Goal: Obtain resource: Download file/media

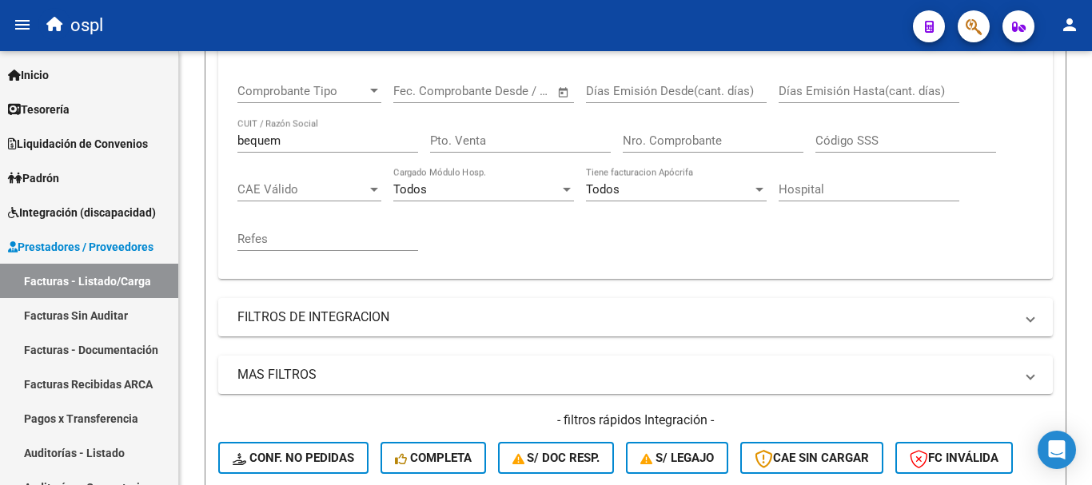
scroll to position [10, 0]
drag, startPoint x: 316, startPoint y: 144, endPoint x: 124, endPoint y: 126, distance: 192.7
click at [131, 143] on mat-sidenav-container "Firma Express Inicio Calendario SSS Instructivos Contacto OS Tesorería Extracto…" at bounding box center [546, 268] width 1092 height 434
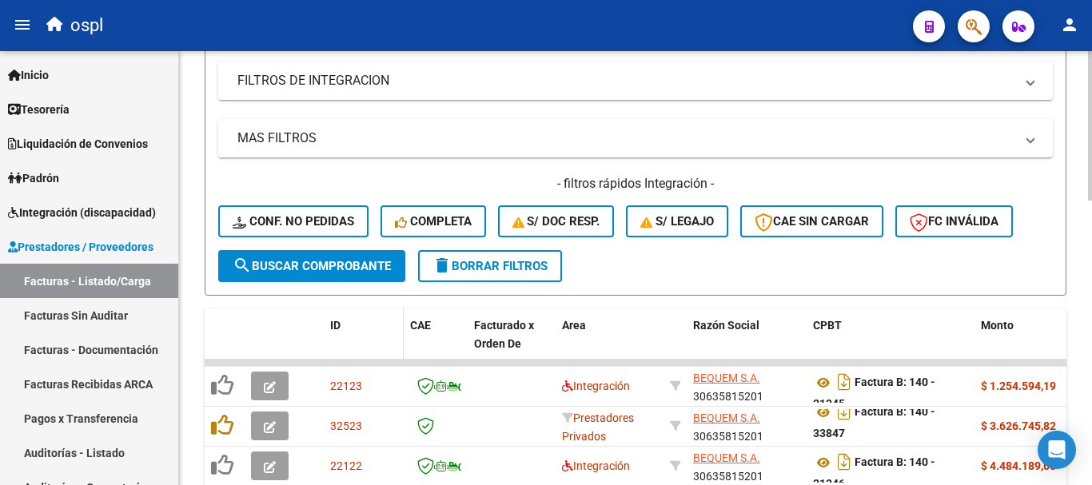
scroll to position [560, 0]
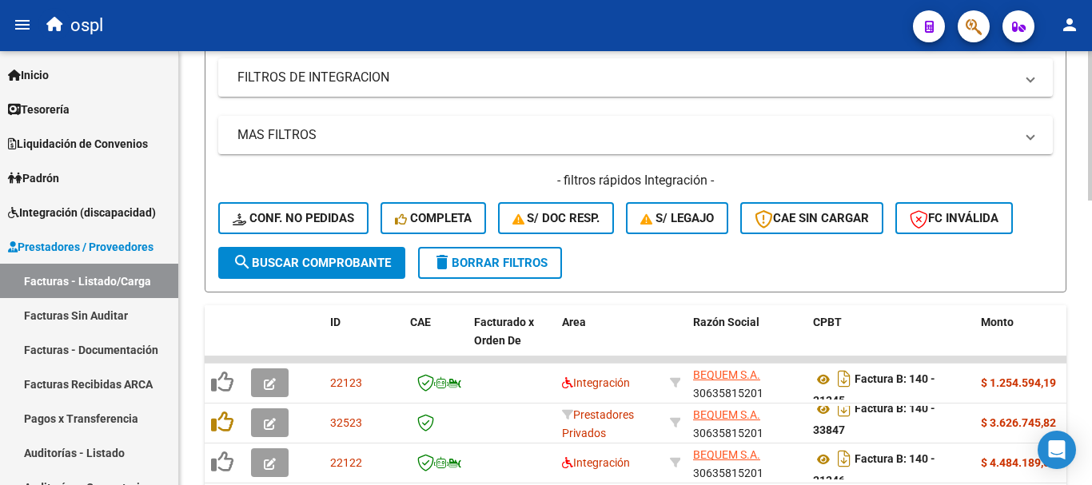
click at [343, 261] on span "search Buscar Comprobante" at bounding box center [312, 263] width 158 height 14
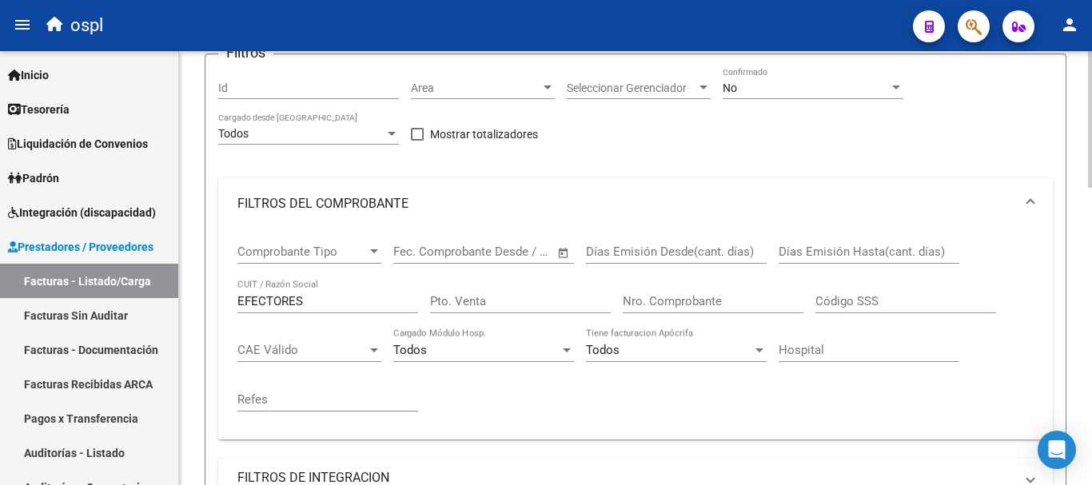
scroll to position [148, 0]
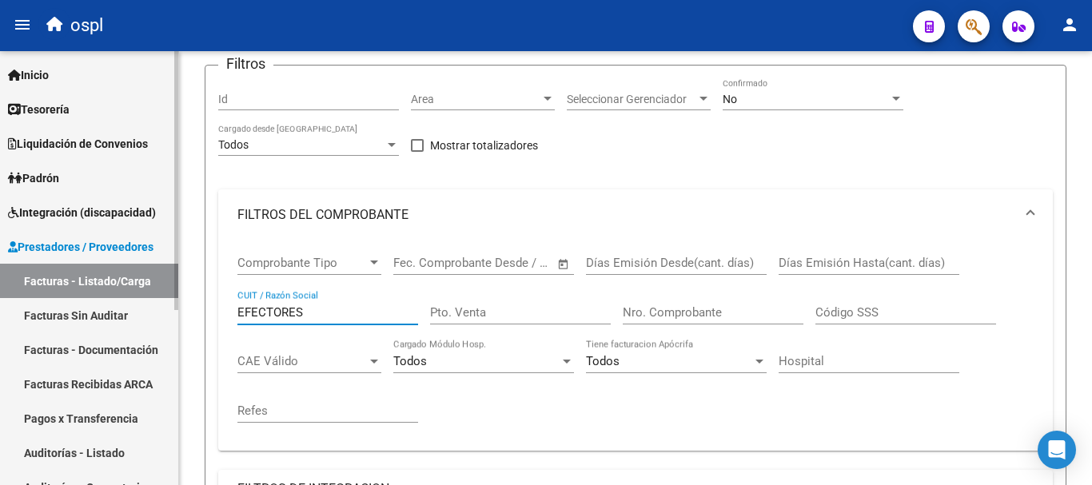
drag, startPoint x: 329, startPoint y: 314, endPoint x: 172, endPoint y: 296, distance: 157.8
click at [172, 296] on mat-sidenav-container "Firma Express Inicio Calendario SSS Instructivos Contacto OS Tesorería Extracto…" at bounding box center [546, 268] width 1092 height 434
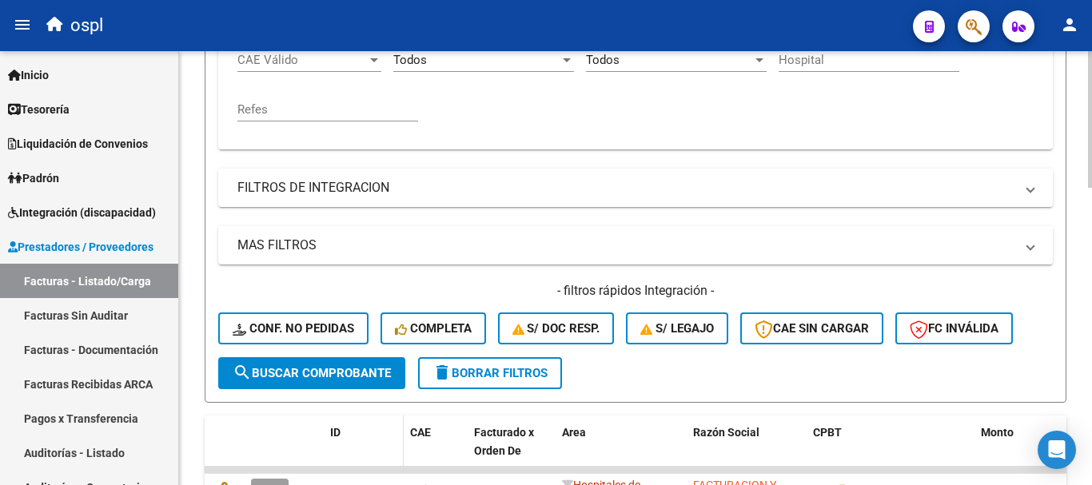
scroll to position [548, 0]
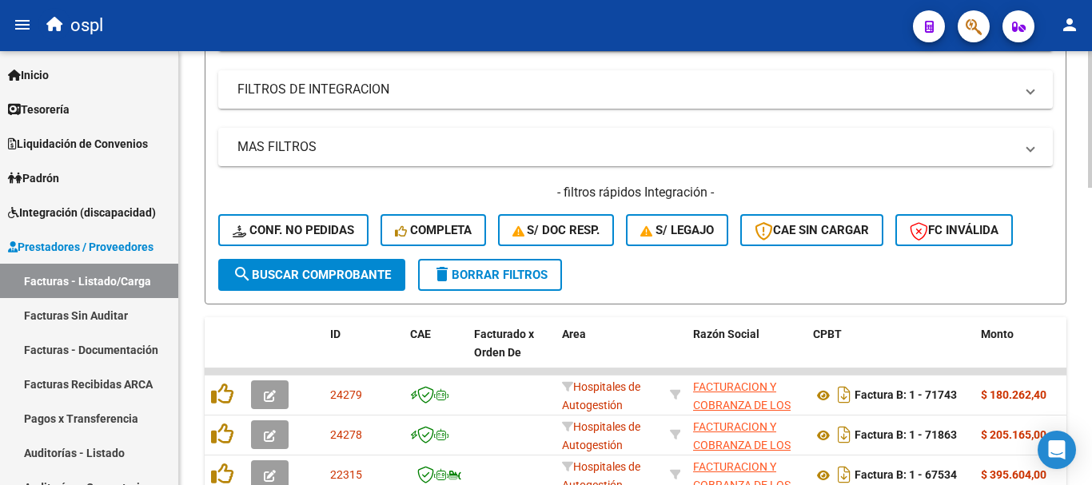
type input "CENTENARIO"
click at [365, 277] on span "search Buscar Comprobante" at bounding box center [312, 275] width 158 height 14
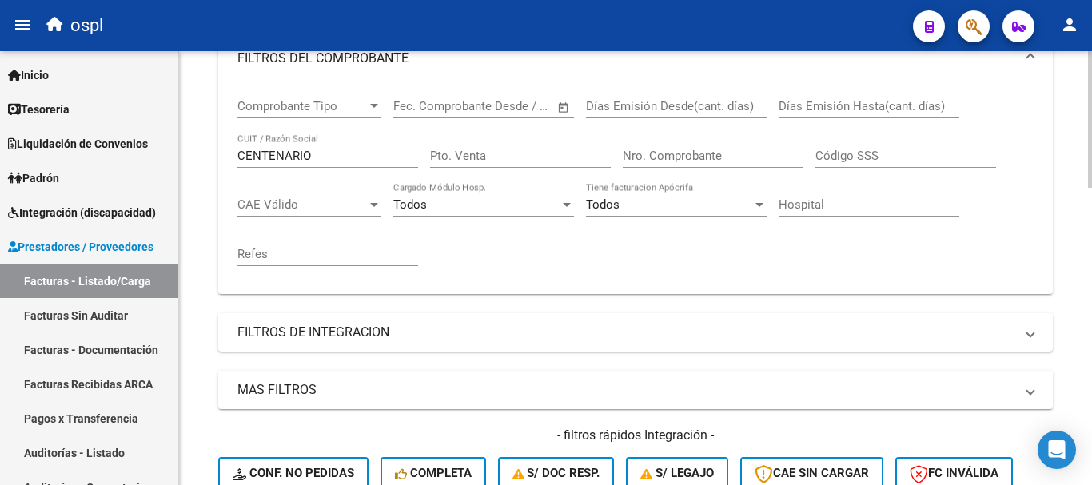
scroll to position [228, 0]
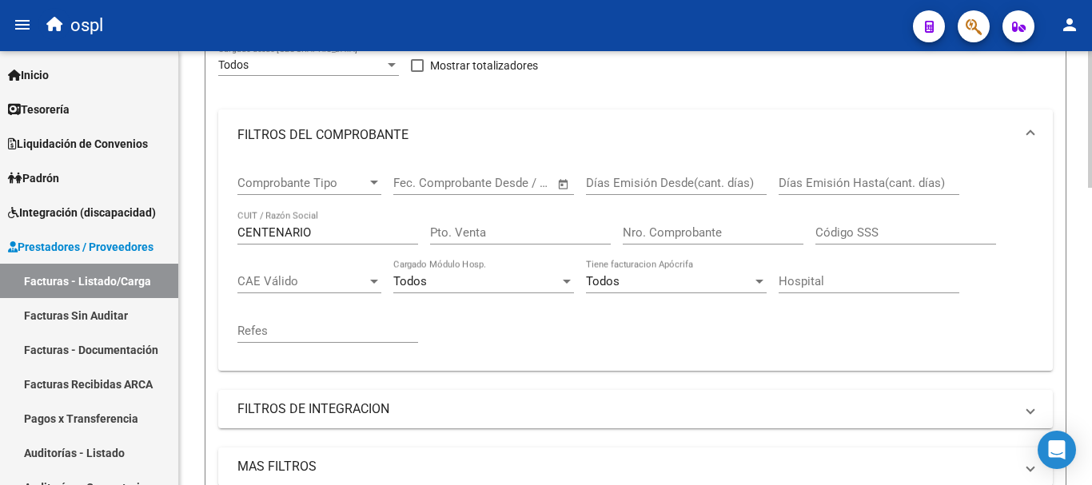
click at [697, 228] on input "Nro. Comprobante" at bounding box center [713, 232] width 181 height 14
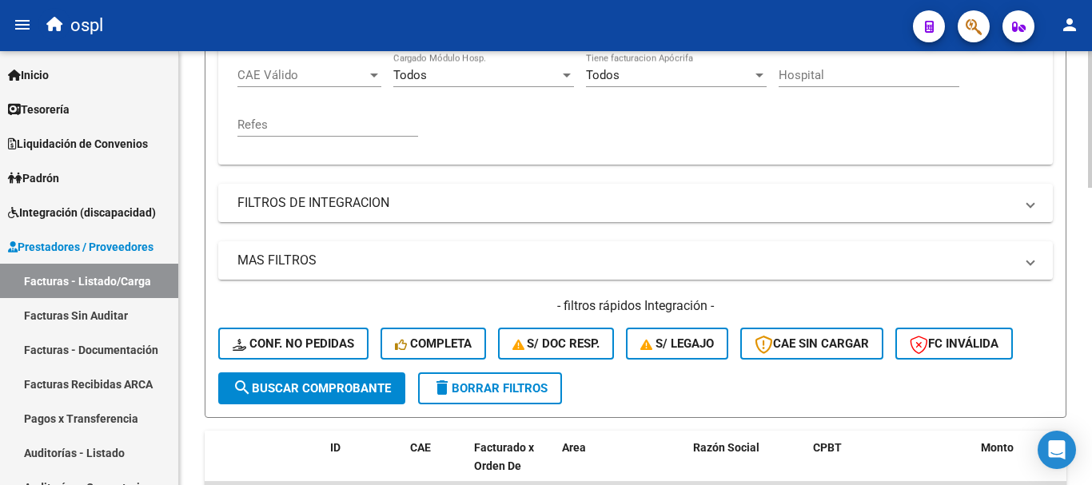
scroll to position [468, 0]
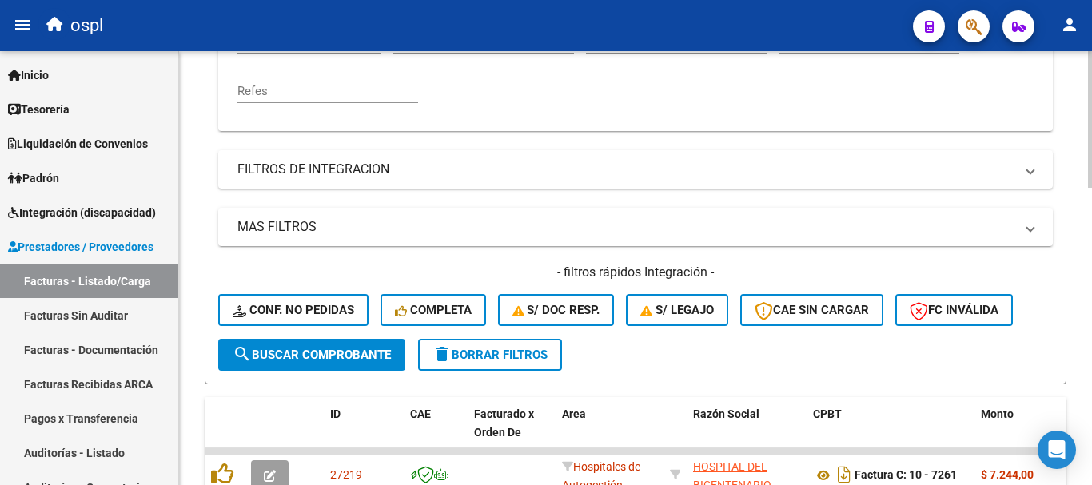
type input "707"
click at [298, 357] on span "search Buscar Comprobante" at bounding box center [312, 355] width 158 height 14
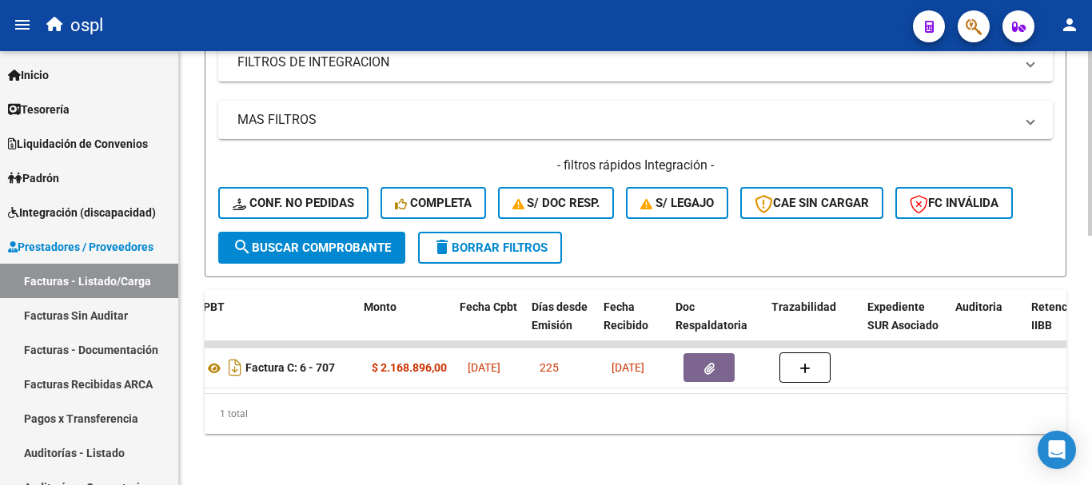
scroll to position [0, 617]
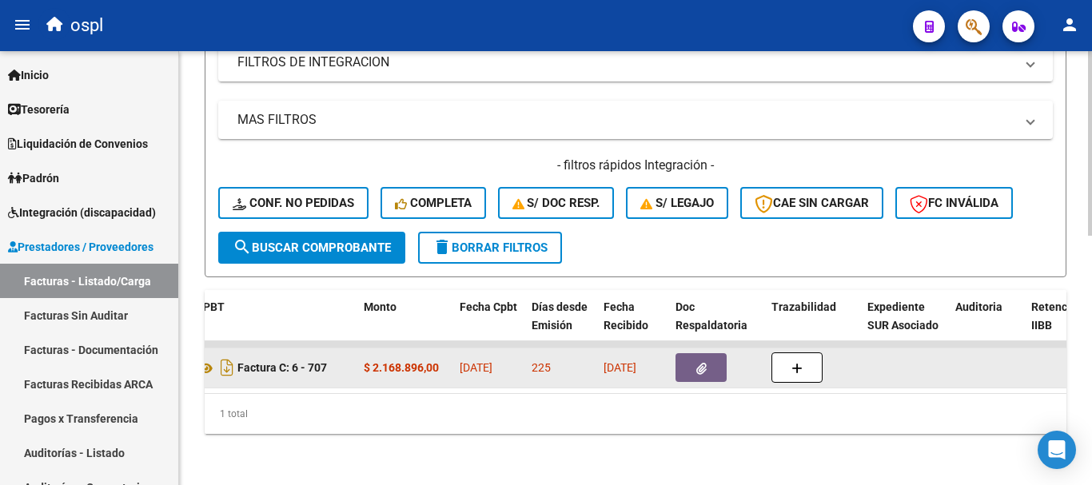
click at [687, 358] on button "button" at bounding box center [701, 367] width 51 height 29
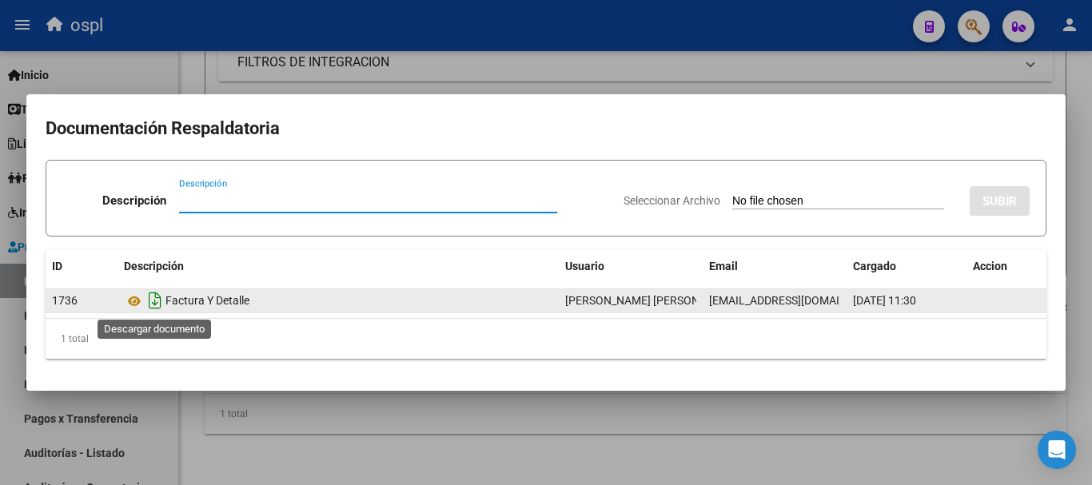
click at [155, 308] on icon "Descargar documento" at bounding box center [155, 301] width 21 height 26
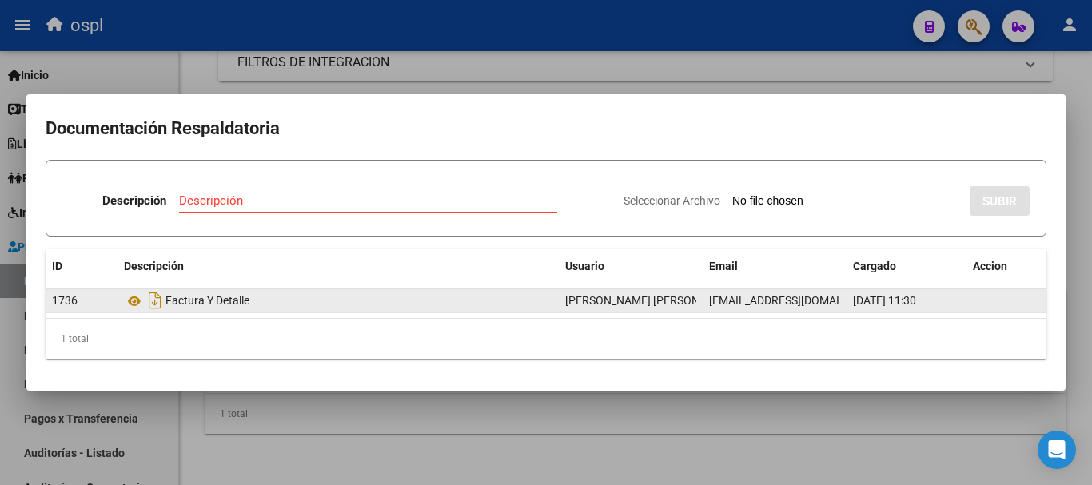
click at [389, 65] on div at bounding box center [546, 242] width 1092 height 485
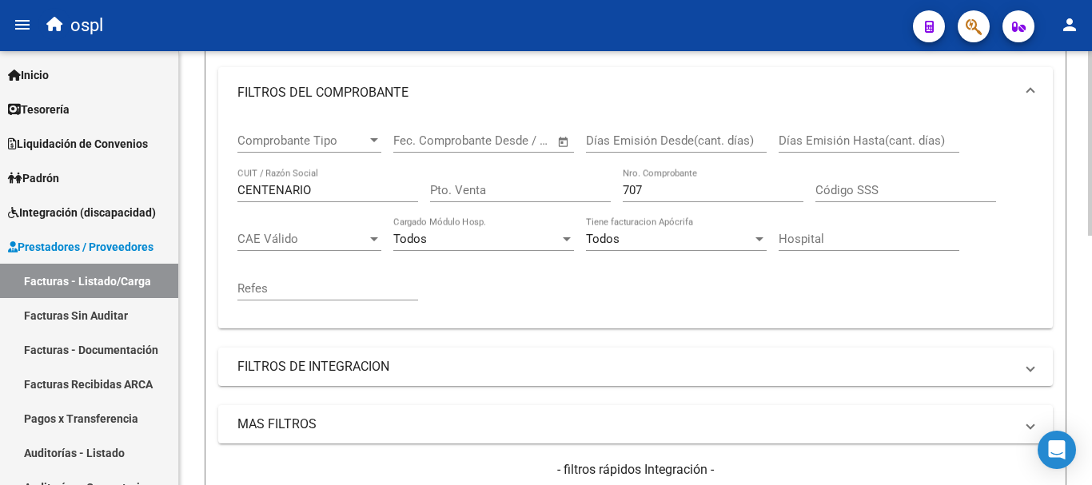
scroll to position [268, 0]
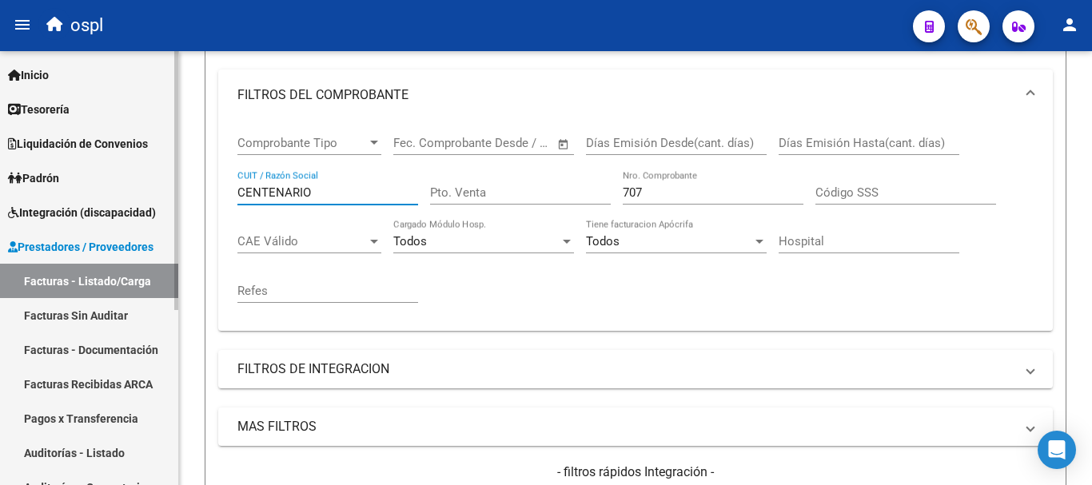
drag, startPoint x: 319, startPoint y: 191, endPoint x: 0, endPoint y: 134, distance: 324.0
click at [0, 134] on mat-sidenav-container "Firma Express Inicio Calendario SSS Instructivos Contacto OS Tesorería Extracto…" at bounding box center [546, 268] width 1092 height 434
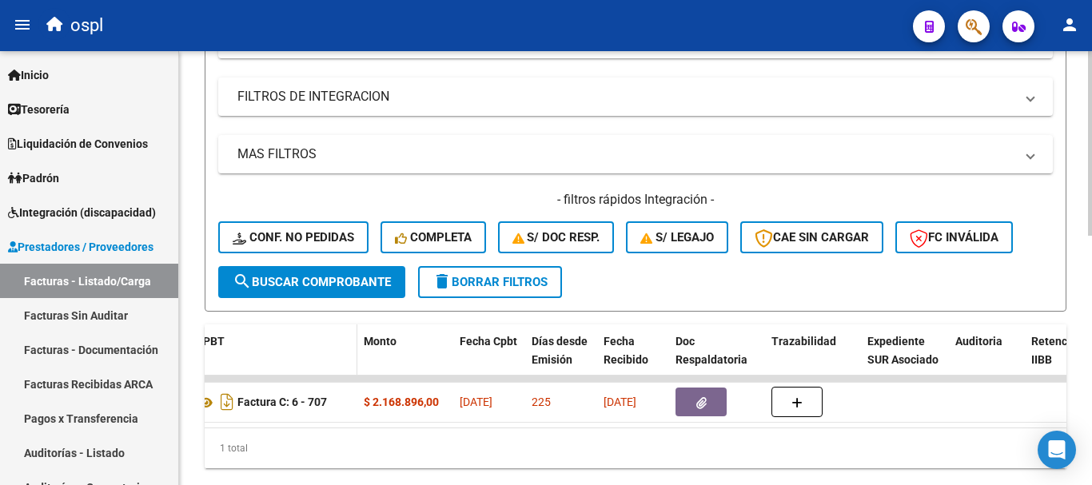
scroll to position [588, 0]
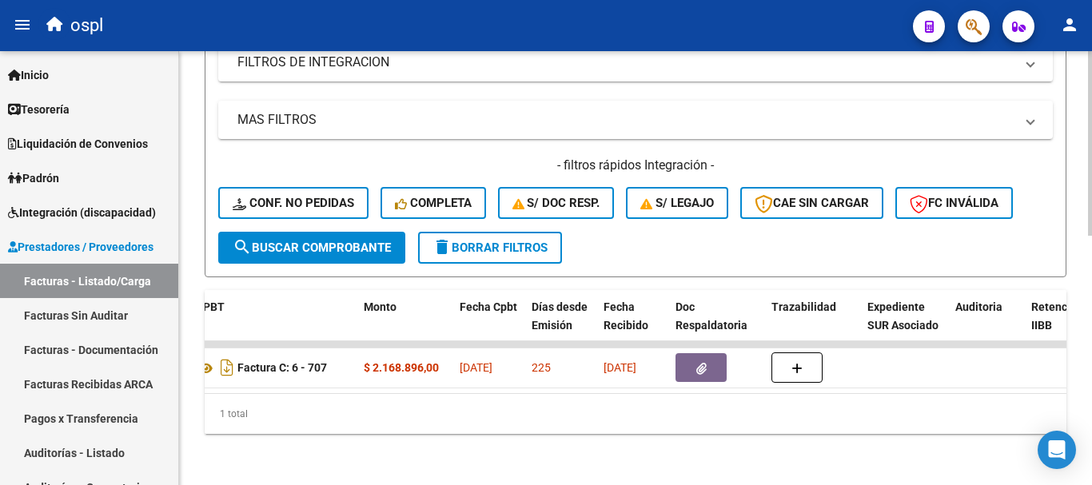
type input "POSADAS"
click at [329, 241] on span "search Buscar Comprobante" at bounding box center [312, 248] width 158 height 14
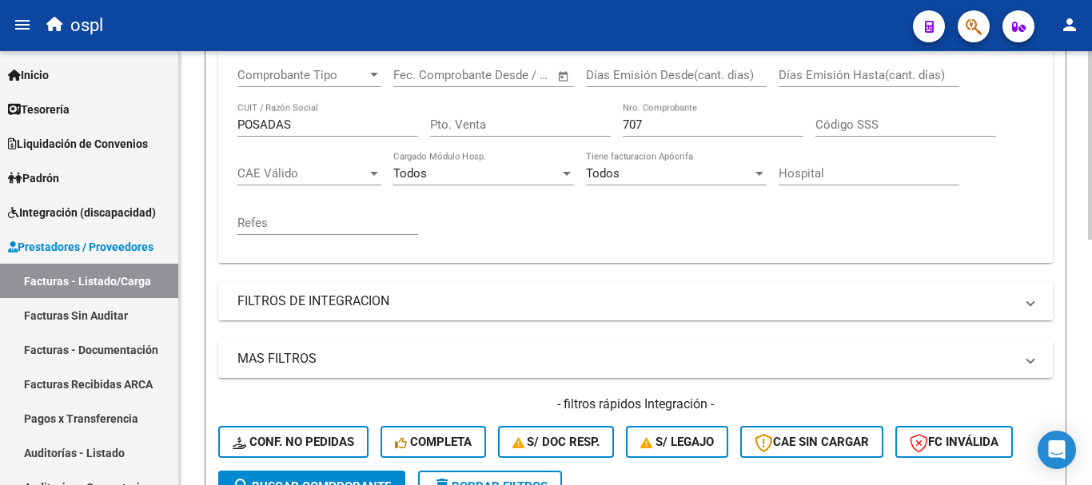
scroll to position [323, 0]
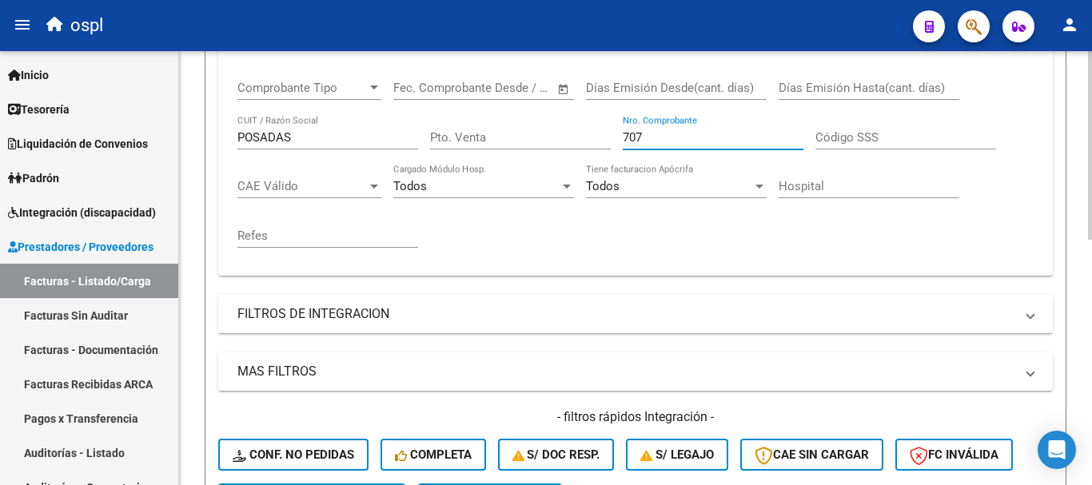
drag, startPoint x: 657, startPoint y: 137, endPoint x: 597, endPoint y: 135, distance: 60.0
click at [597, 135] on div "Comprobante Tipo Comprobante Tipo Fecha inicio – Fecha fin Fec. Comprobante Des…" at bounding box center [635, 164] width 796 height 197
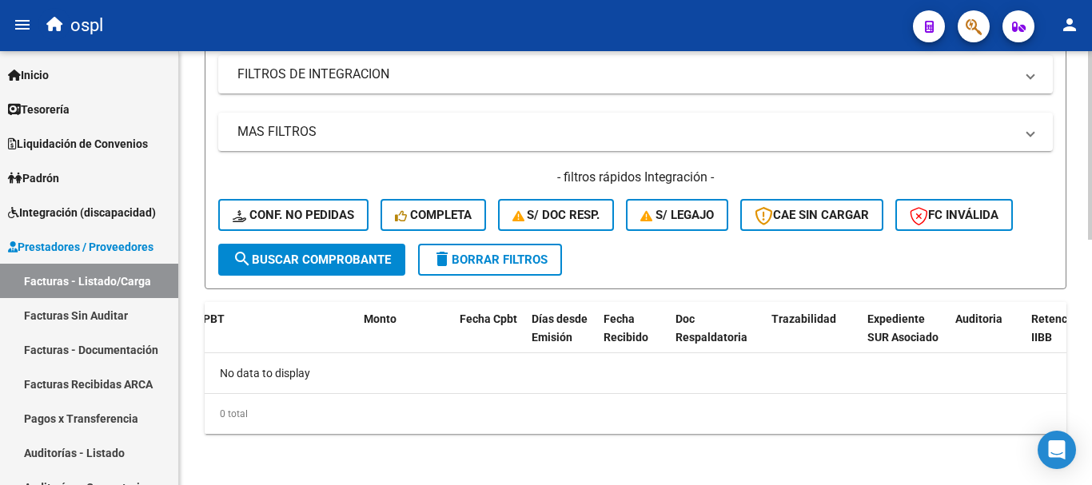
type input "14745"
click at [333, 261] on span "search Buscar Comprobante" at bounding box center [312, 260] width 158 height 14
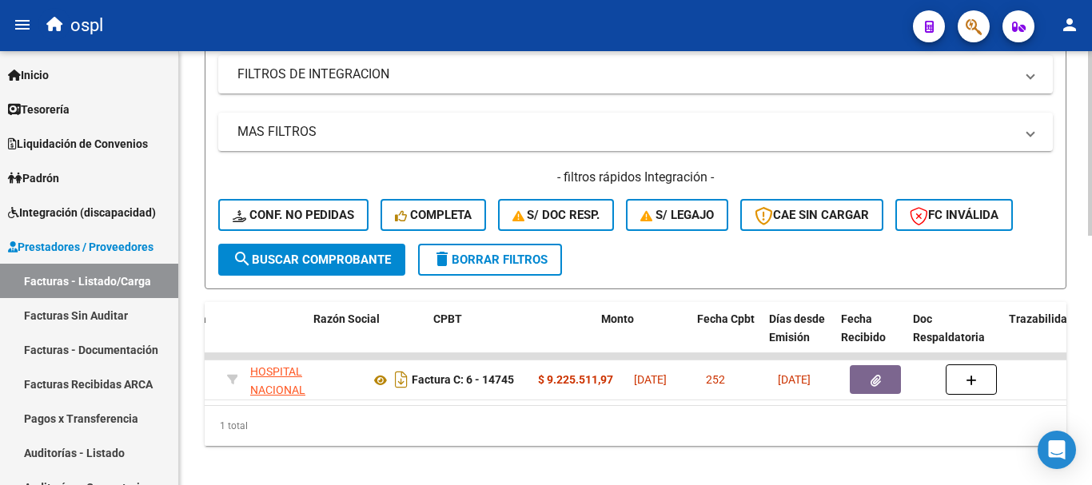
scroll to position [0, 479]
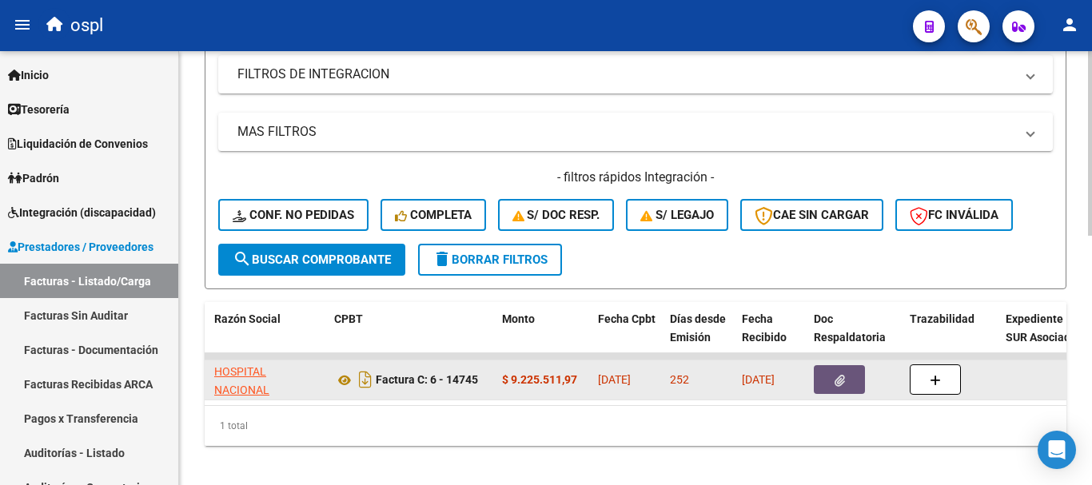
click at [846, 381] on button "button" at bounding box center [839, 379] width 51 height 29
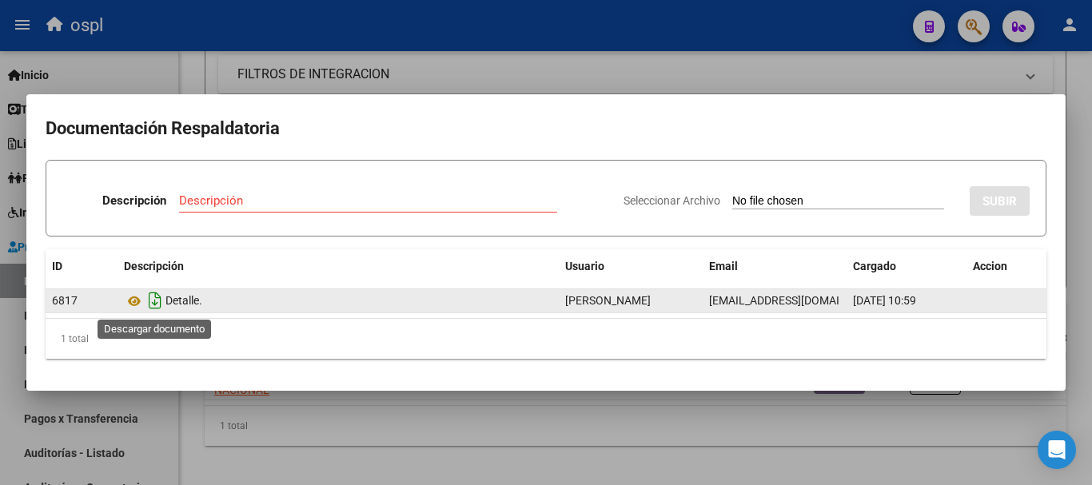
click at [150, 300] on icon "Descargar documento" at bounding box center [155, 301] width 21 height 26
click at [130, 301] on icon at bounding box center [134, 301] width 21 height 19
click at [150, 302] on icon "Descargar documento" at bounding box center [155, 301] width 21 height 26
click at [132, 303] on icon at bounding box center [134, 301] width 21 height 19
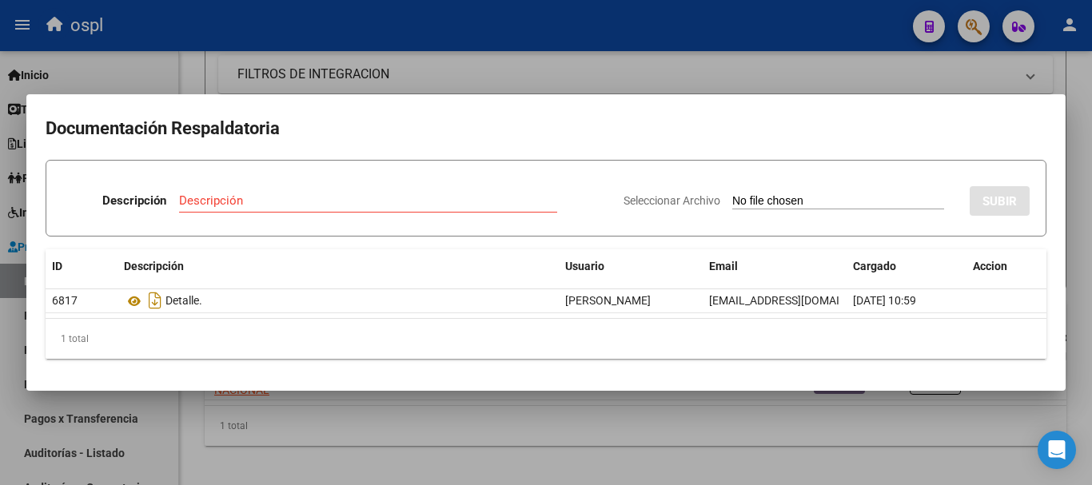
click at [512, 73] on div at bounding box center [546, 242] width 1092 height 485
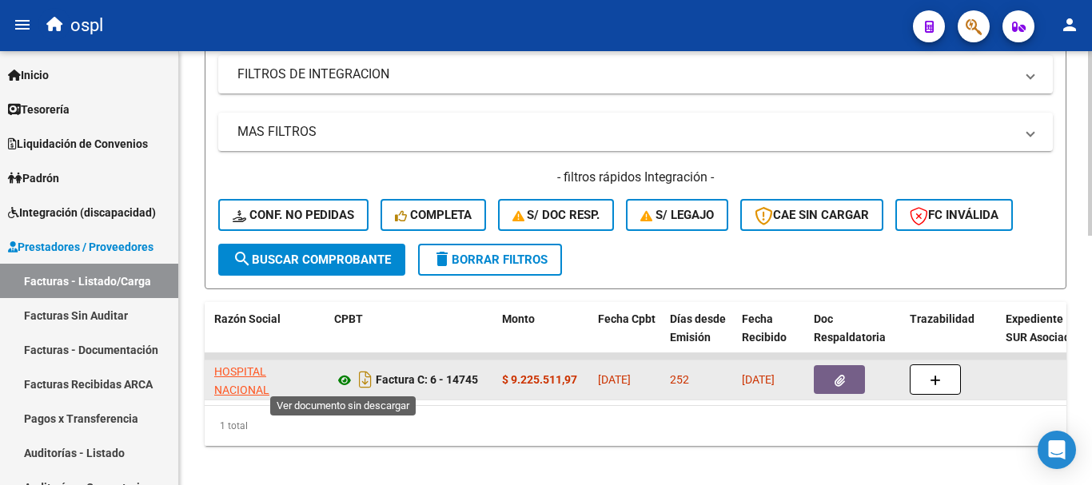
click at [345, 381] on icon at bounding box center [344, 380] width 21 height 19
click at [836, 377] on icon "button" at bounding box center [840, 381] width 10 height 12
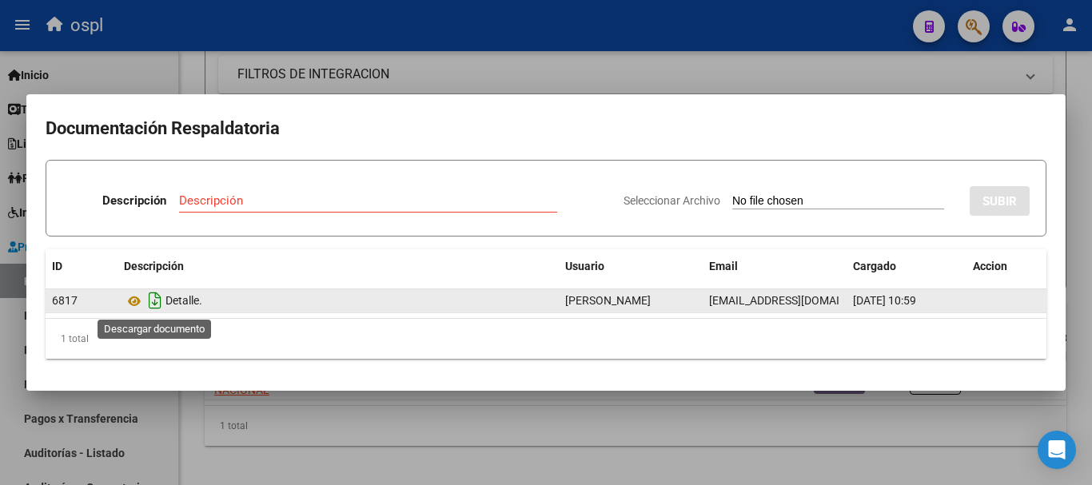
click at [153, 302] on icon "Descargar documento" at bounding box center [155, 301] width 21 height 26
click at [703, 70] on div at bounding box center [546, 242] width 1092 height 485
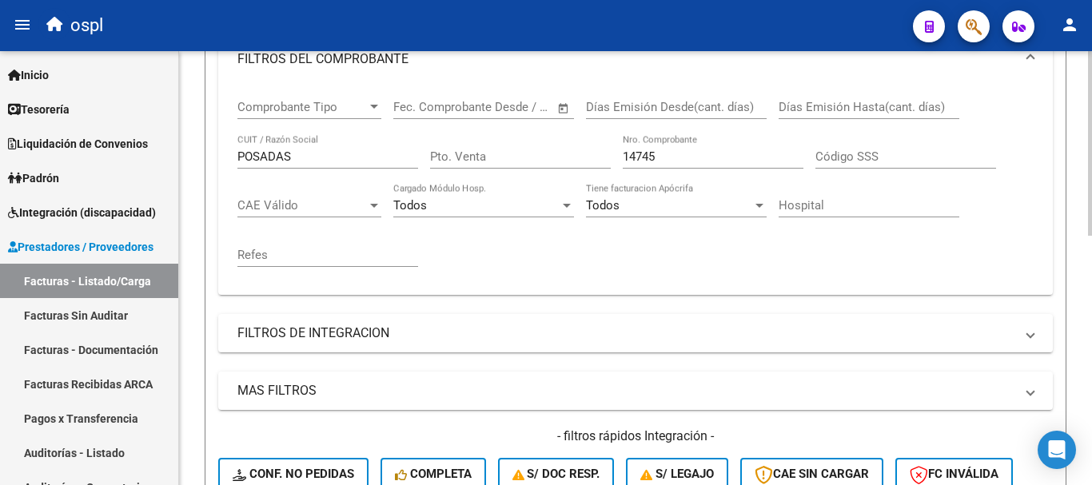
scroll to position [243, 0]
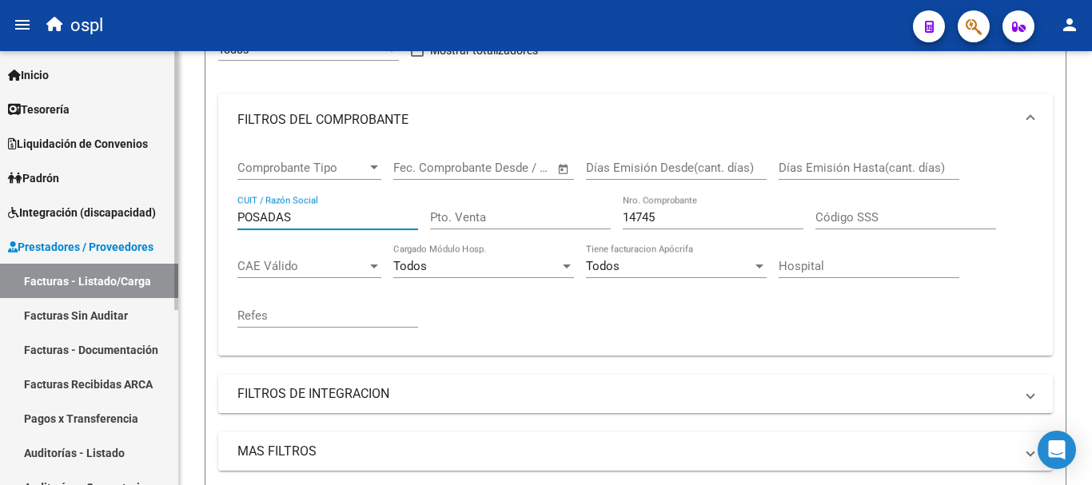
drag, startPoint x: 332, startPoint y: 214, endPoint x: 80, endPoint y: 160, distance: 257.6
click at [80, 160] on mat-sidenav-container "Firma Express Inicio Calendario SSS Instructivos Contacto OS Tesorería Extracto…" at bounding box center [546, 268] width 1092 height 434
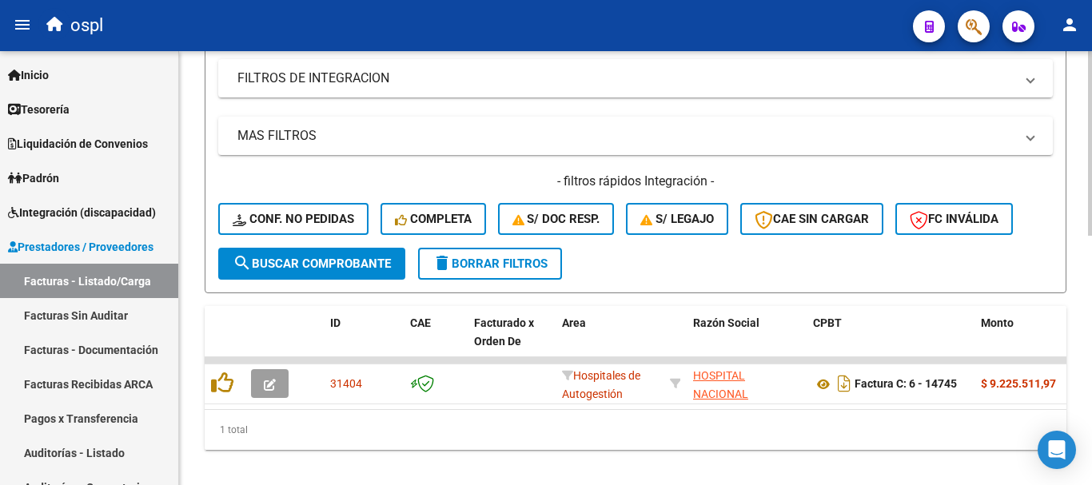
scroll to position [563, 0]
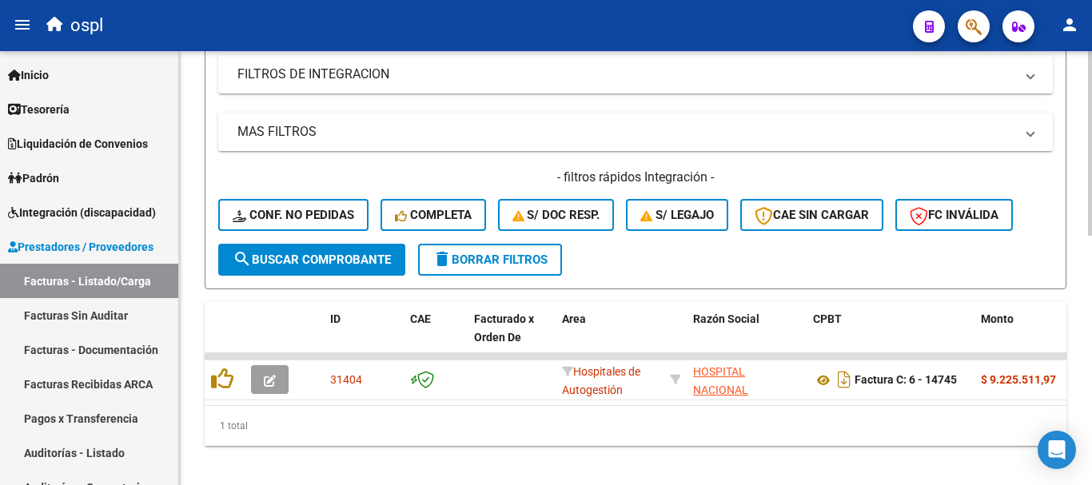
type input "ORDEN HOSP"
click at [313, 257] on span "search Buscar Comprobante" at bounding box center [312, 260] width 158 height 14
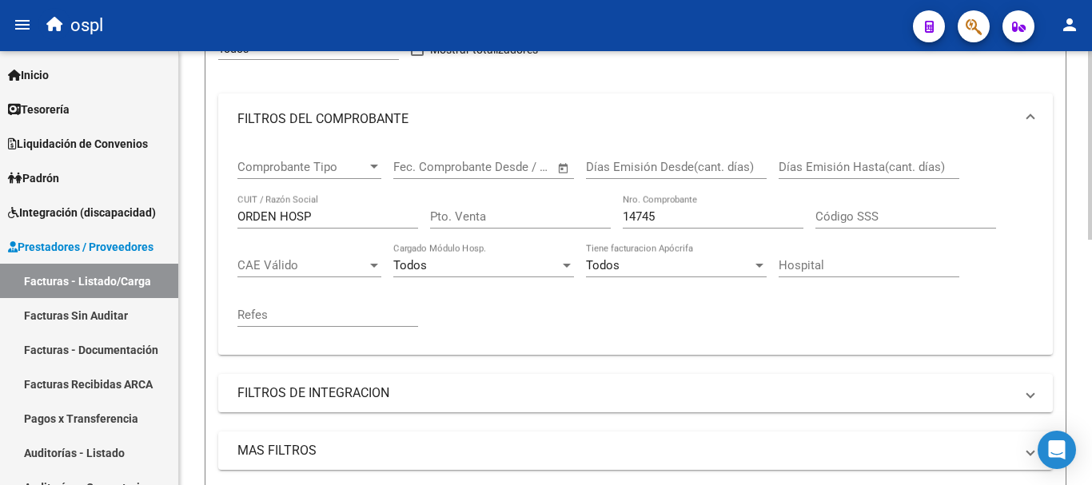
scroll to position [243, 0]
drag, startPoint x: 664, startPoint y: 218, endPoint x: 605, endPoint y: 214, distance: 59.3
click at [605, 214] on div "Comprobante Tipo Comprobante Tipo Fecha inicio – Fecha fin Fec. Comprobante Des…" at bounding box center [635, 243] width 796 height 197
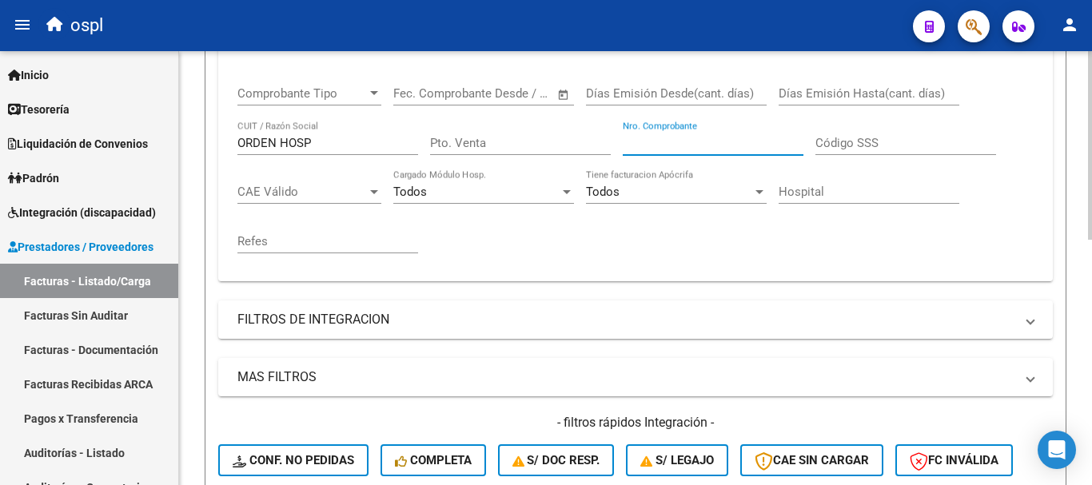
scroll to position [483, 0]
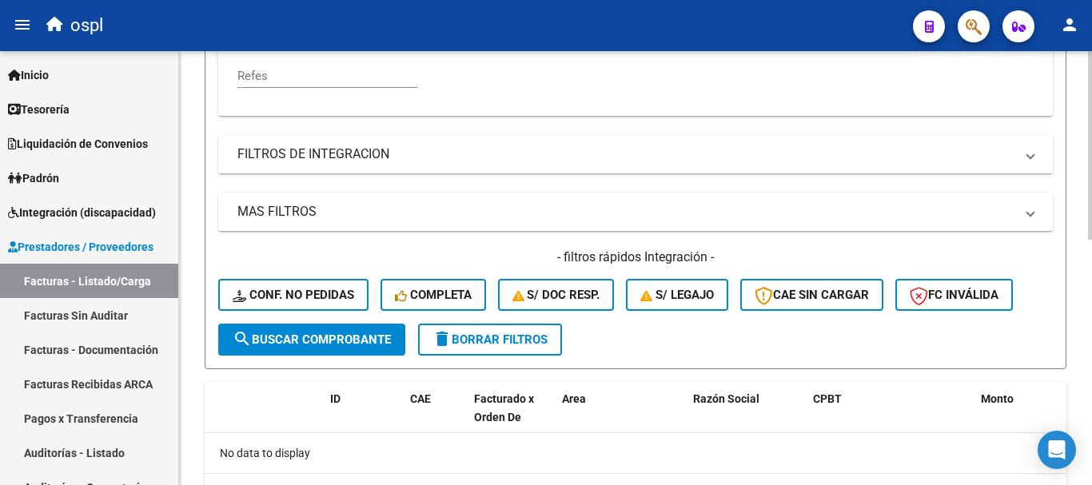
click at [289, 339] on span "search Buscar Comprobante" at bounding box center [312, 340] width 158 height 14
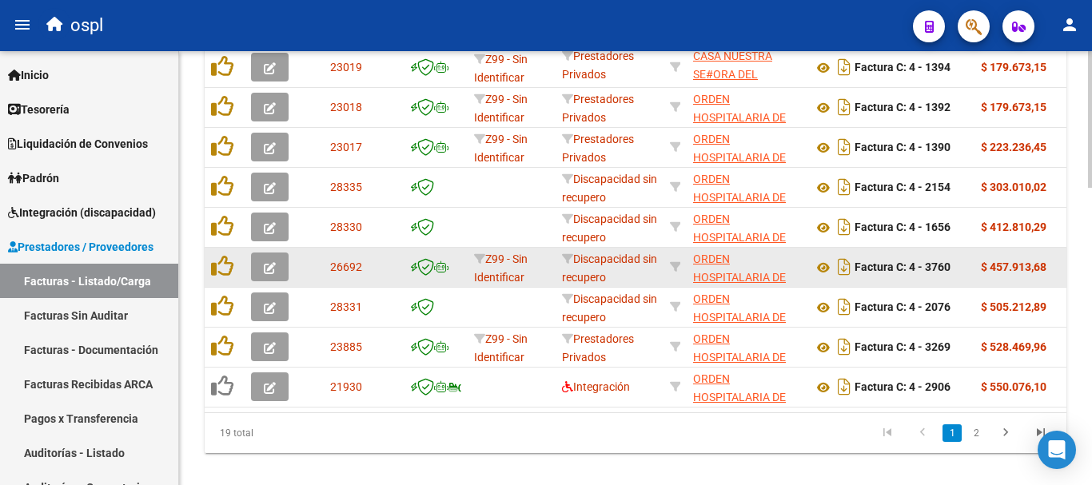
scroll to position [947, 0]
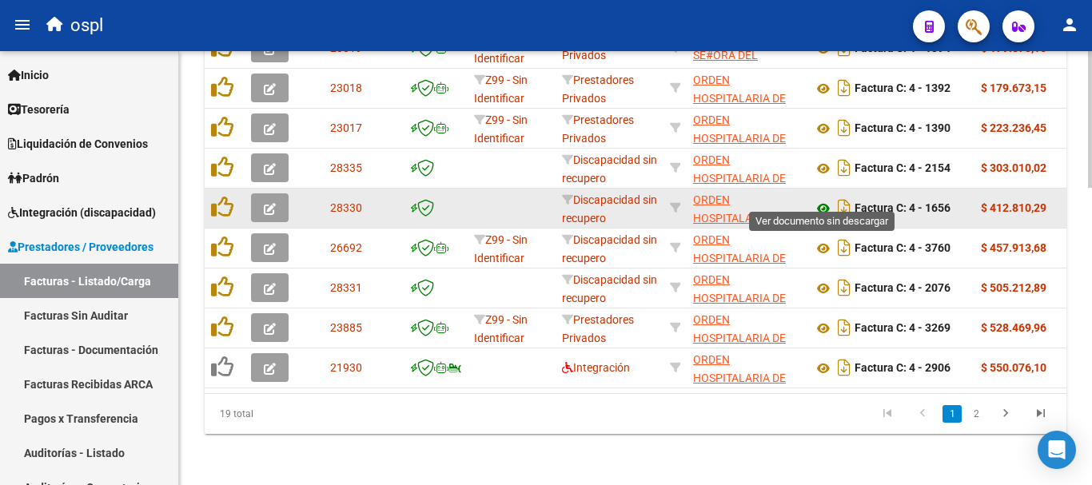
click at [824, 199] on icon at bounding box center [823, 208] width 21 height 19
click at [827, 199] on icon at bounding box center [823, 208] width 21 height 19
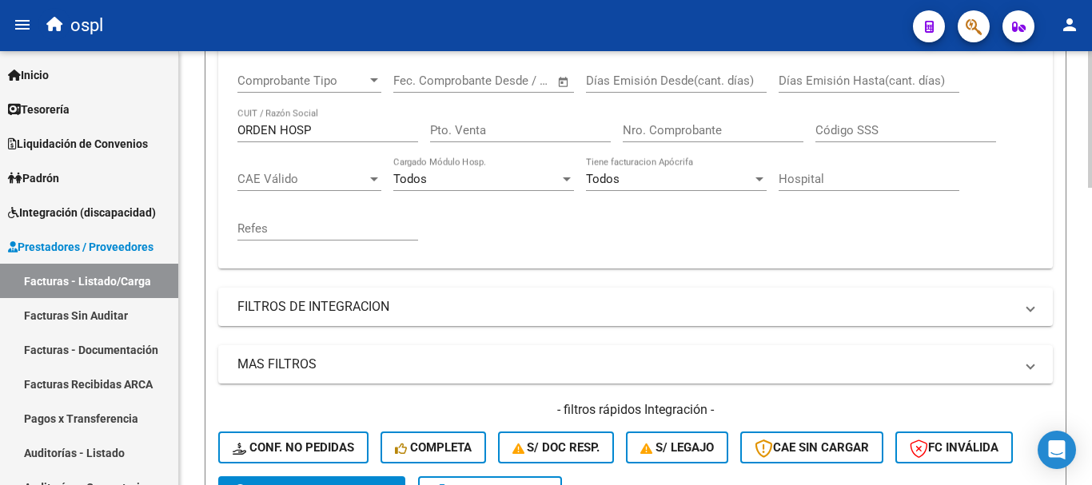
scroll to position [228, 0]
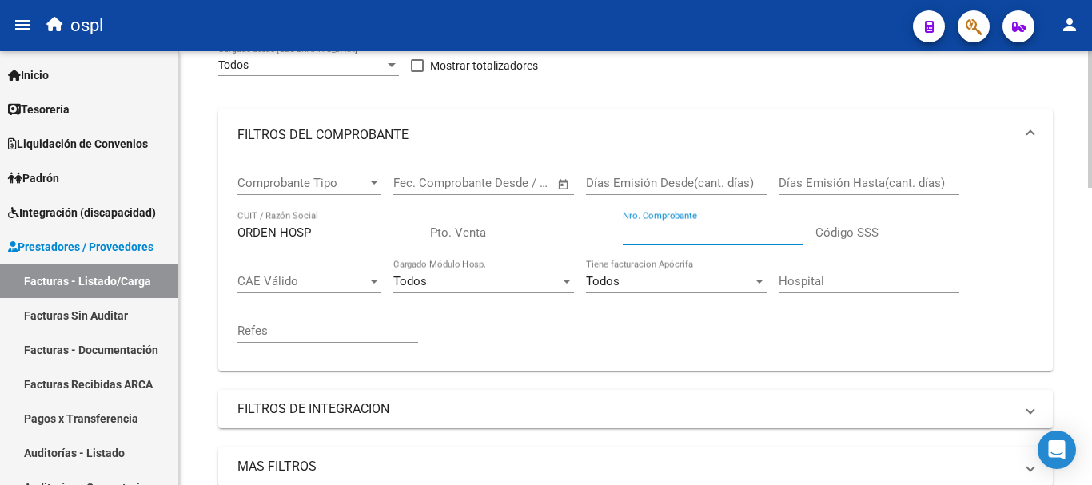
click at [658, 229] on input "Nro. Comprobante" at bounding box center [713, 232] width 181 height 14
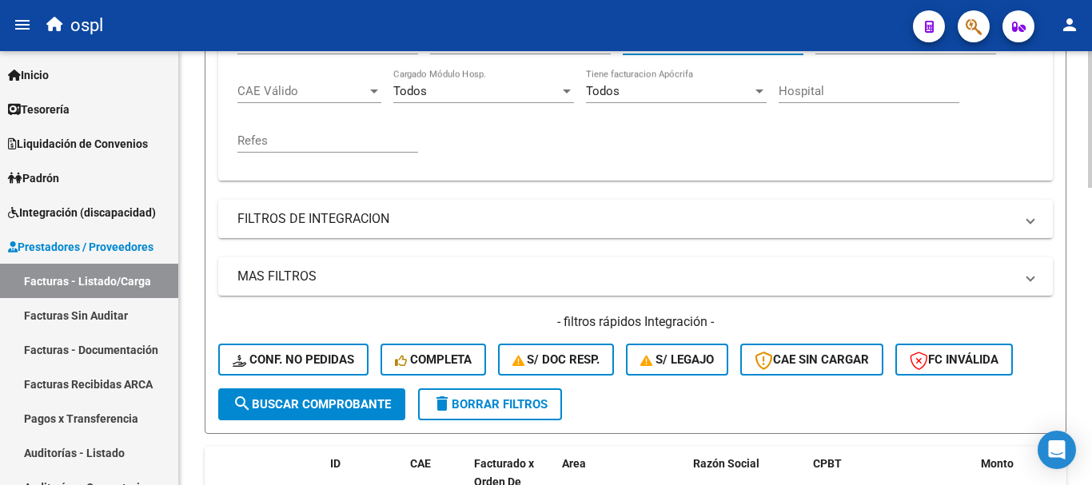
scroll to position [468, 0]
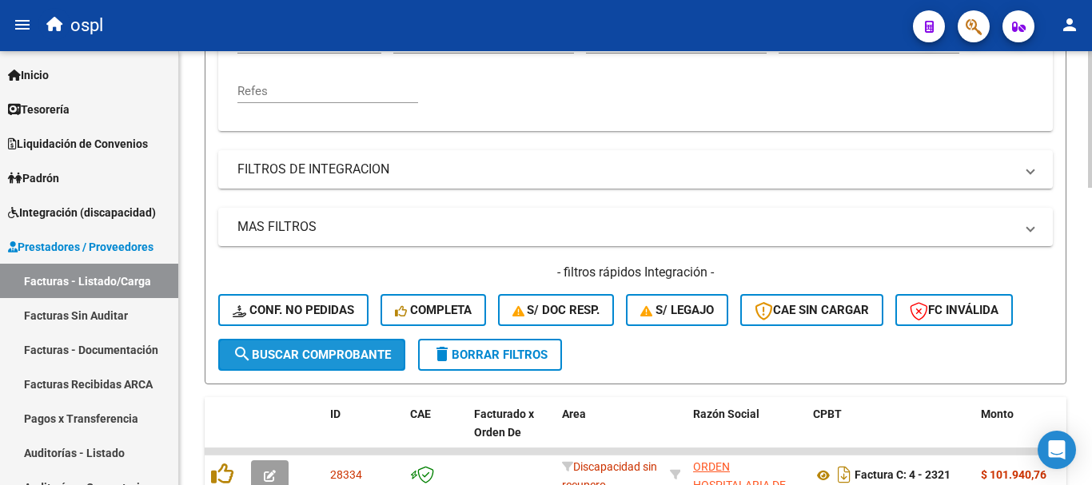
click at [334, 355] on span "search Buscar Comprobante" at bounding box center [312, 355] width 158 height 14
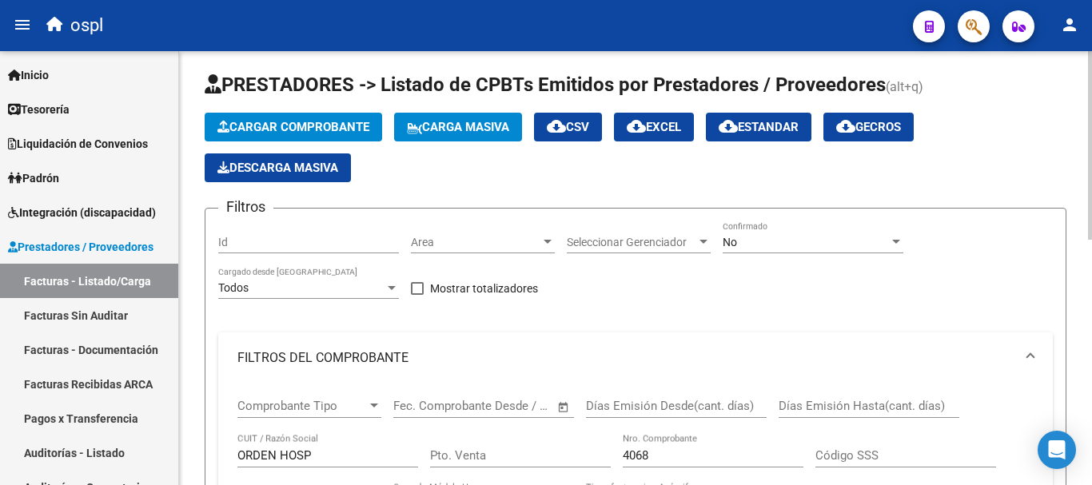
scroll to position [0, 0]
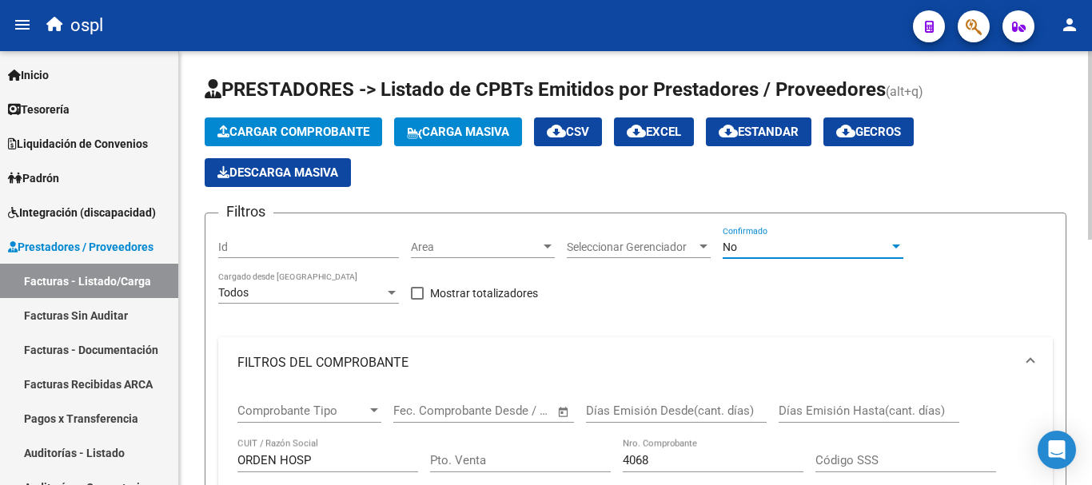
click at [764, 241] on div "No" at bounding box center [806, 248] width 166 height 14
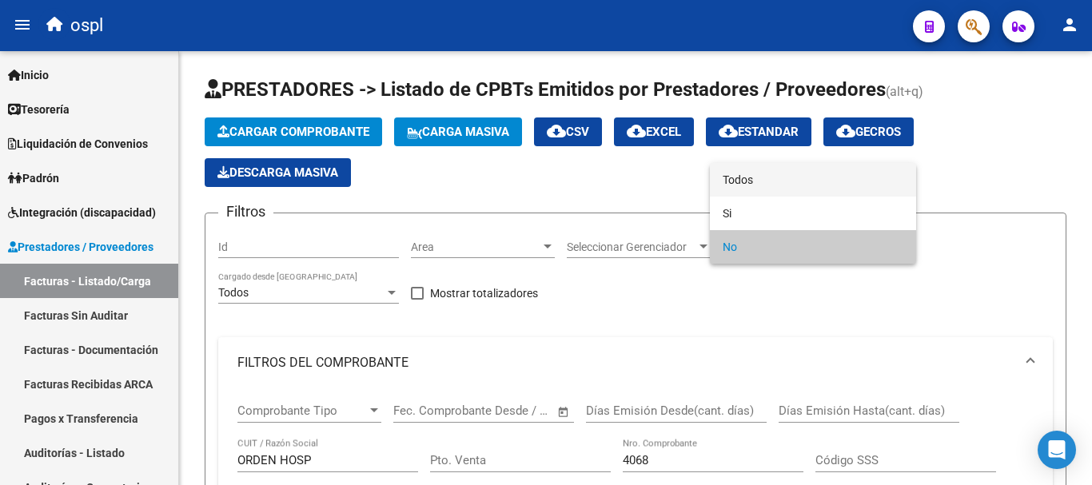
click at [758, 179] on span "Todos" at bounding box center [813, 180] width 181 height 34
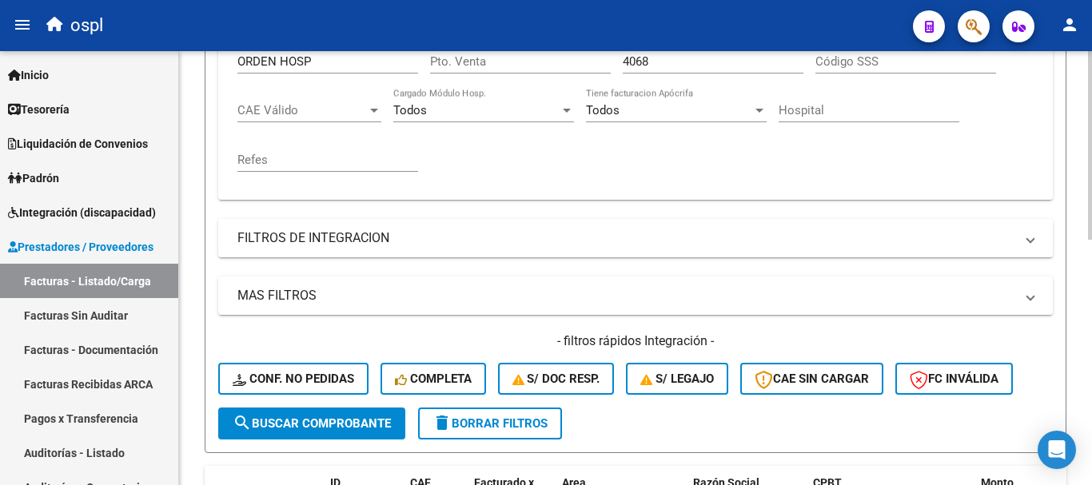
scroll to position [400, 0]
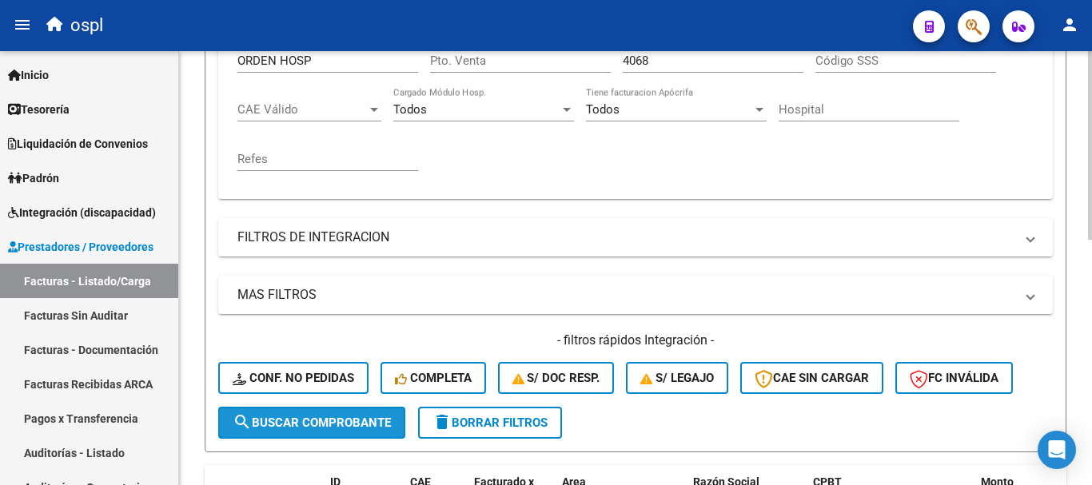
click at [358, 426] on span "search Buscar Comprobante" at bounding box center [312, 423] width 158 height 14
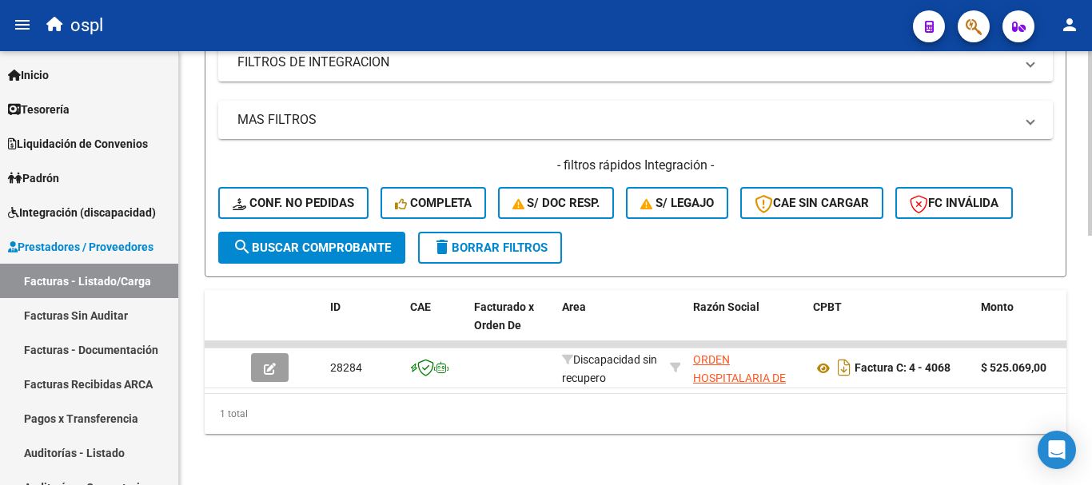
scroll to position [588, 0]
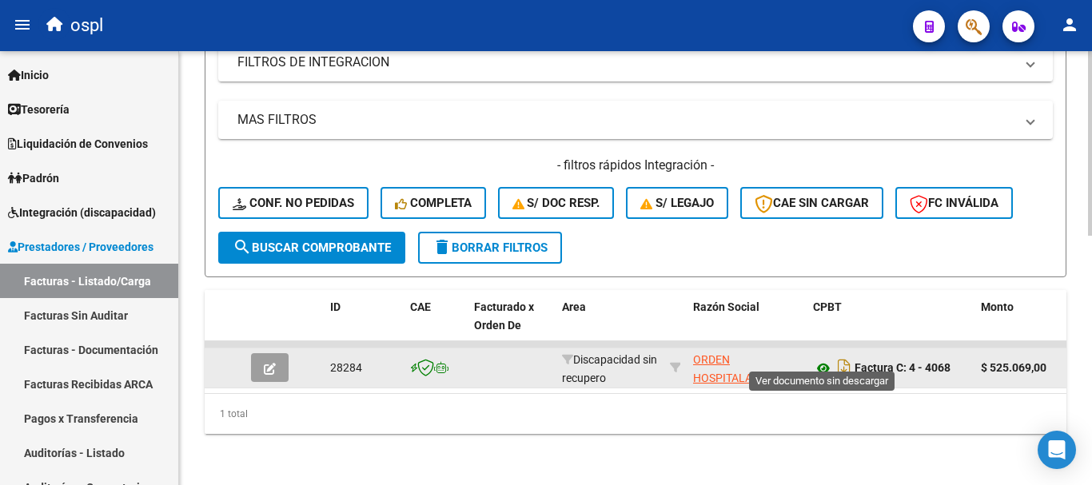
click at [821, 359] on icon at bounding box center [823, 368] width 21 height 19
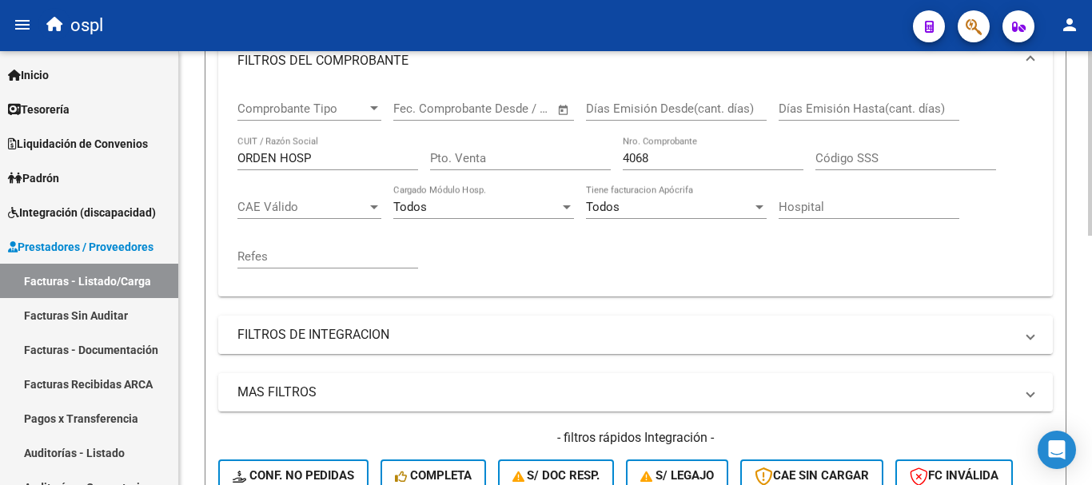
scroll to position [188, 0]
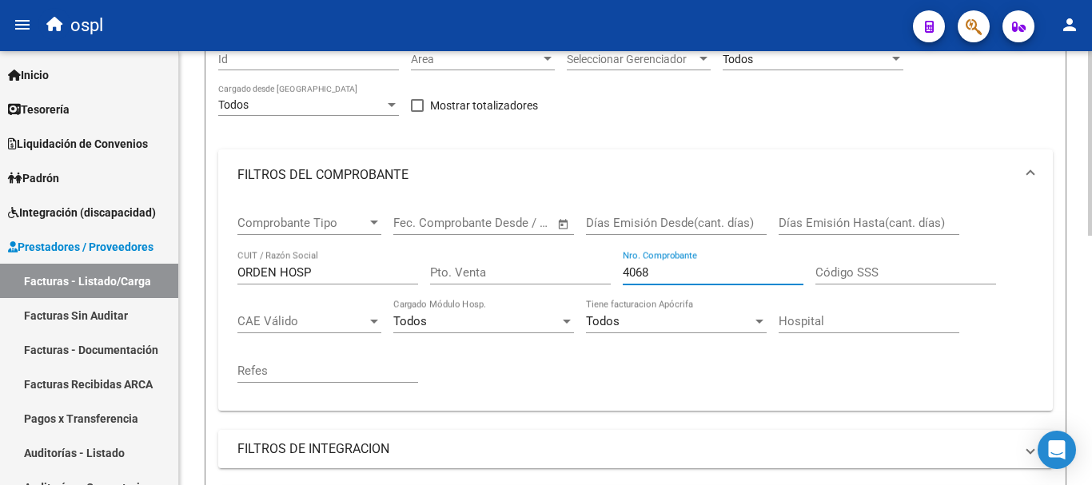
drag, startPoint x: 686, startPoint y: 278, endPoint x: 532, endPoint y: 272, distance: 153.6
click at [535, 273] on div "Comprobante Tipo Comprobante Tipo Fecha inicio – Fecha fin Fec. Comprobante Des…" at bounding box center [635, 299] width 796 height 197
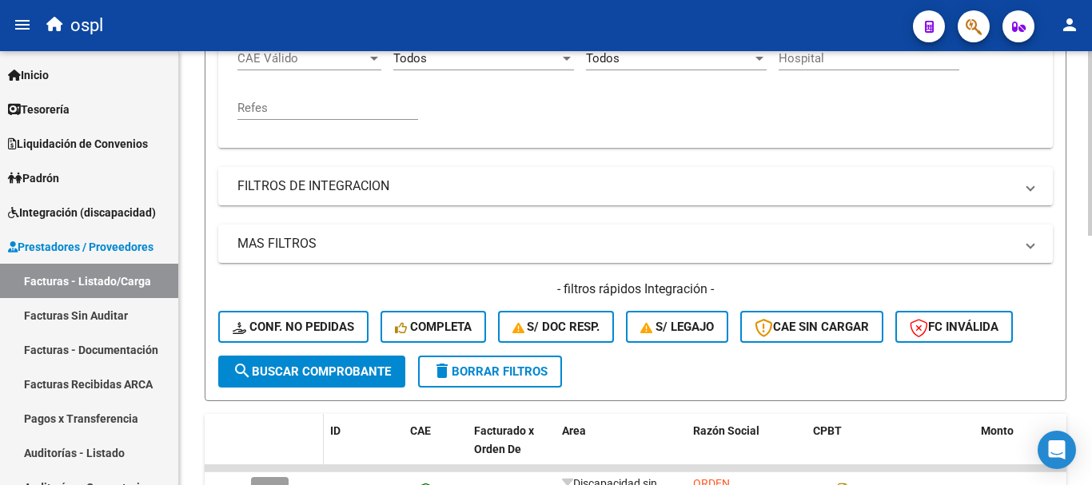
scroll to position [508, 0]
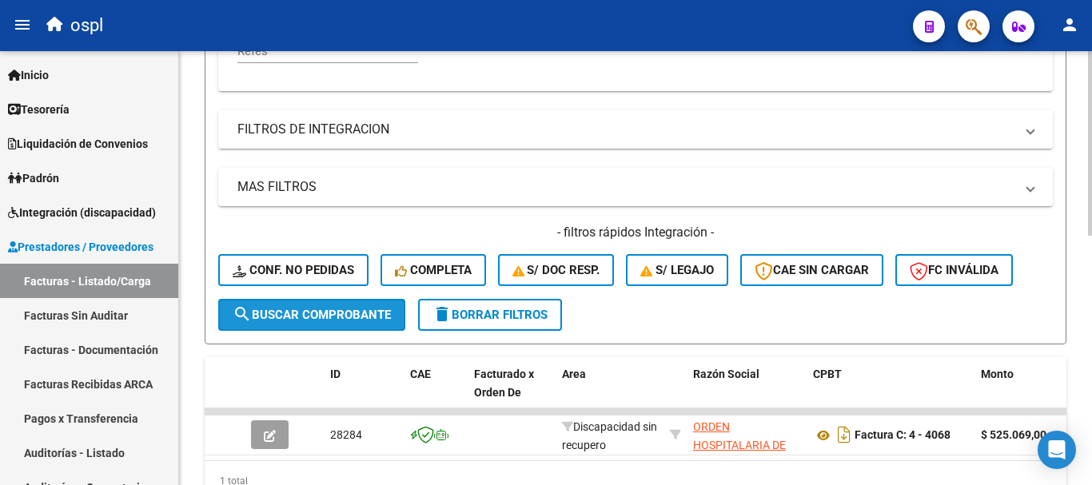
click at [325, 306] on button "search Buscar Comprobante" at bounding box center [311, 315] width 187 height 32
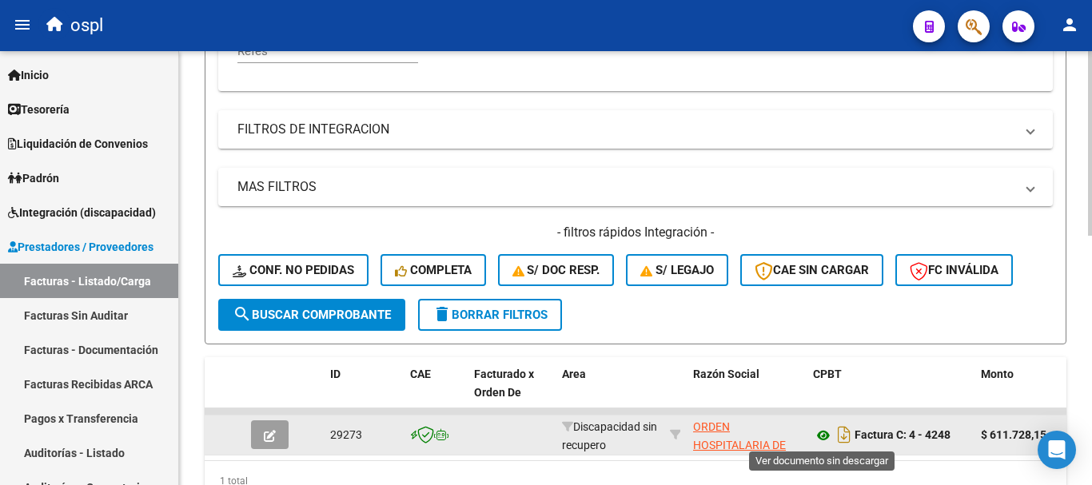
click at [825, 437] on icon at bounding box center [823, 435] width 21 height 19
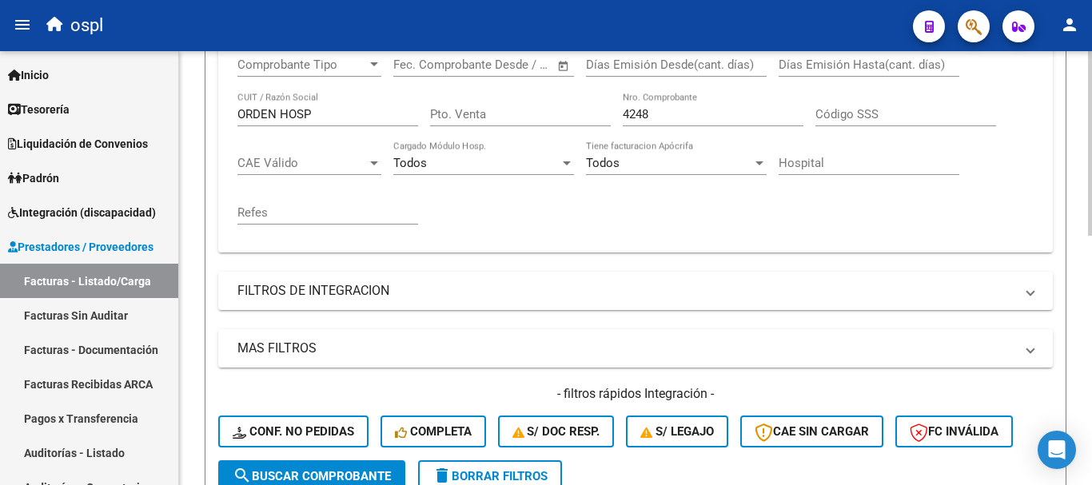
scroll to position [268, 0]
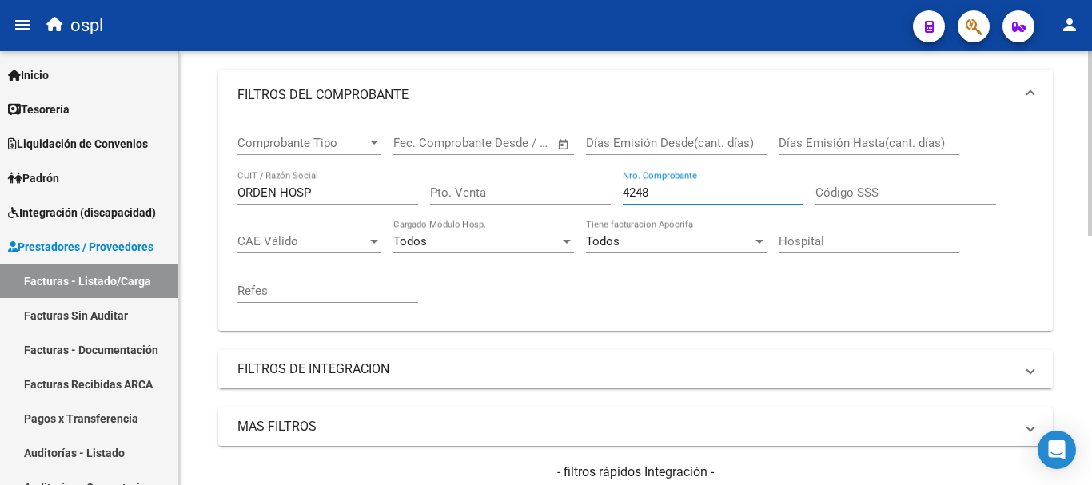
drag, startPoint x: 661, startPoint y: 190, endPoint x: 580, endPoint y: 181, distance: 82.1
click at [580, 181] on div "Comprobante Tipo Comprobante Tipo Fecha inicio – Fecha fin Fec. Comprobante Des…" at bounding box center [635, 219] width 796 height 197
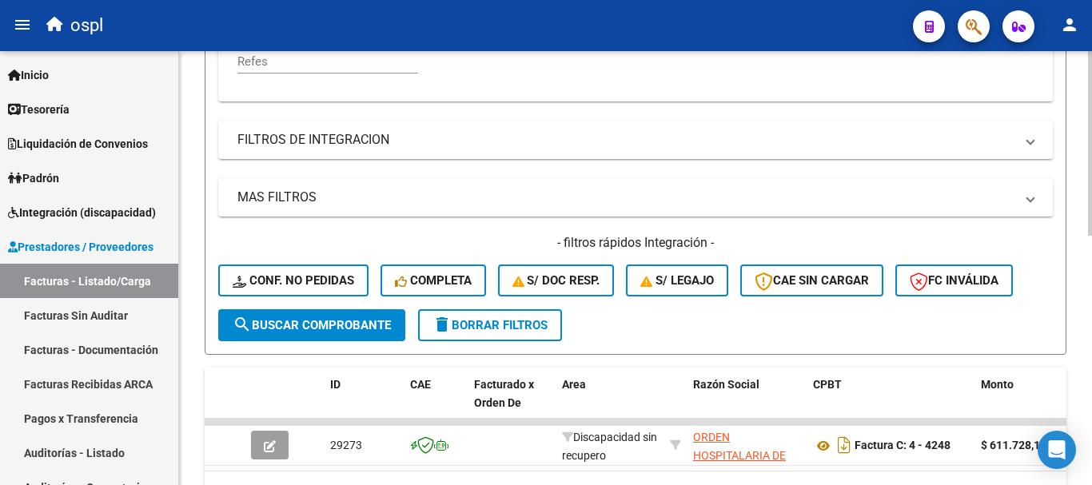
scroll to position [508, 0]
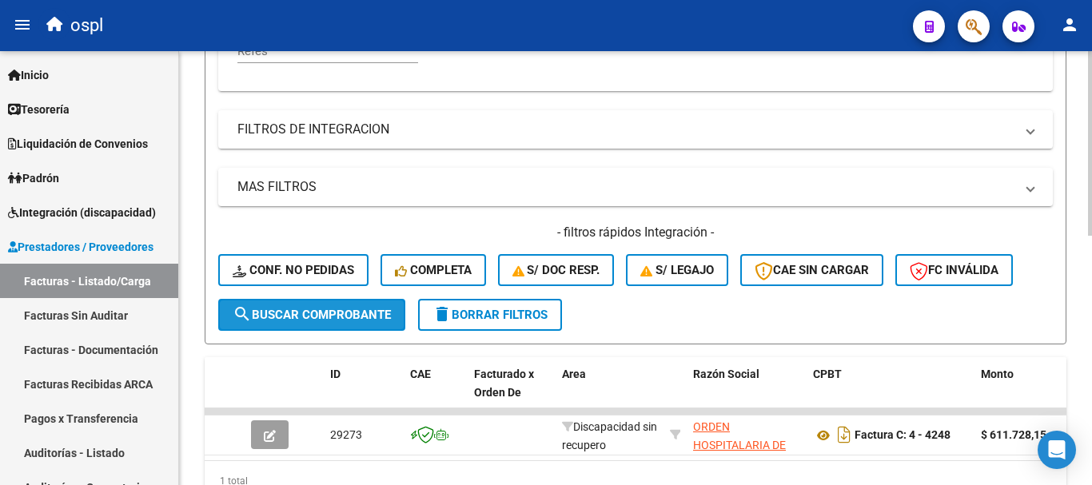
click at [297, 325] on button "search Buscar Comprobante" at bounding box center [311, 315] width 187 height 32
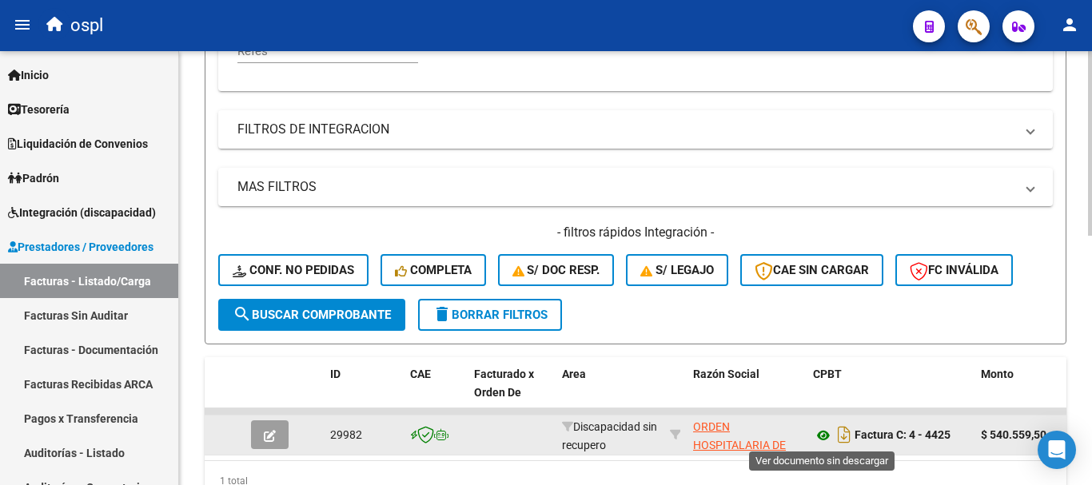
click at [821, 439] on icon at bounding box center [823, 435] width 21 height 19
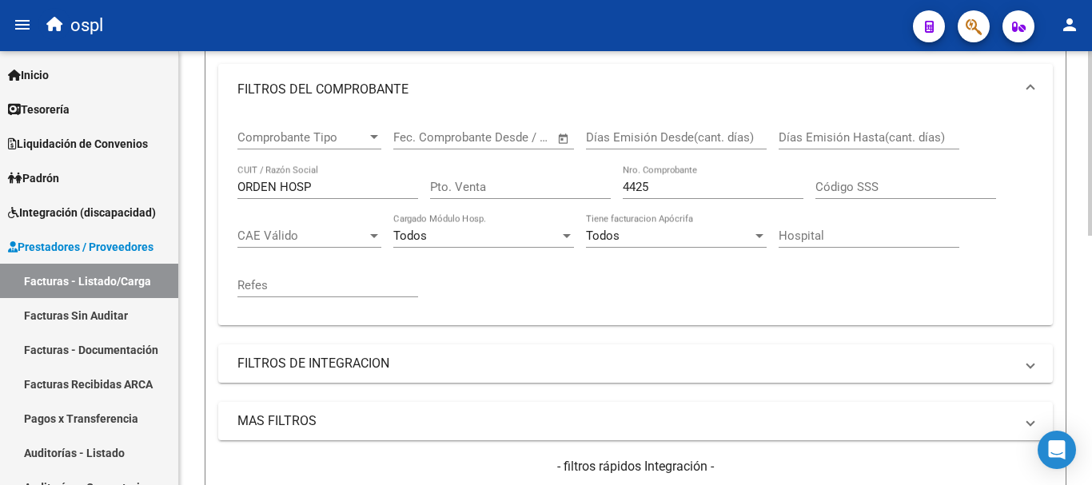
scroll to position [268, 0]
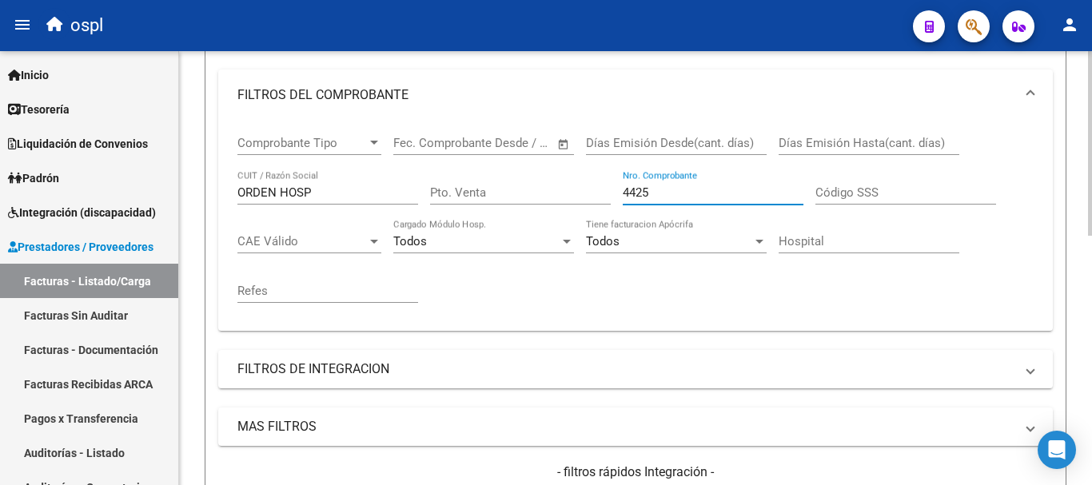
drag, startPoint x: 662, startPoint y: 190, endPoint x: 613, endPoint y: 193, distance: 48.9
click at [616, 193] on div "Comprobante Tipo Comprobante Tipo Fecha inicio – Fecha fin Fec. Comprobante Des…" at bounding box center [635, 219] width 796 height 197
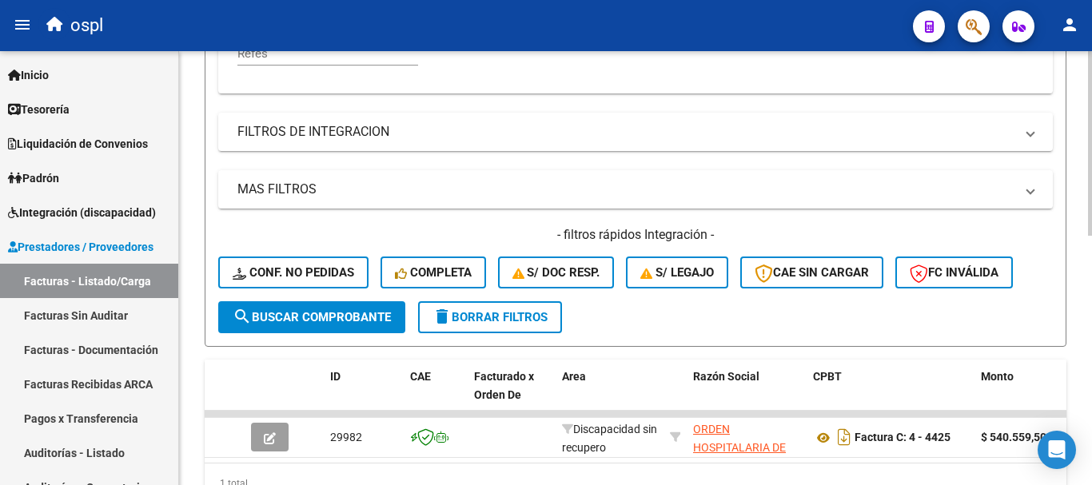
scroll to position [508, 0]
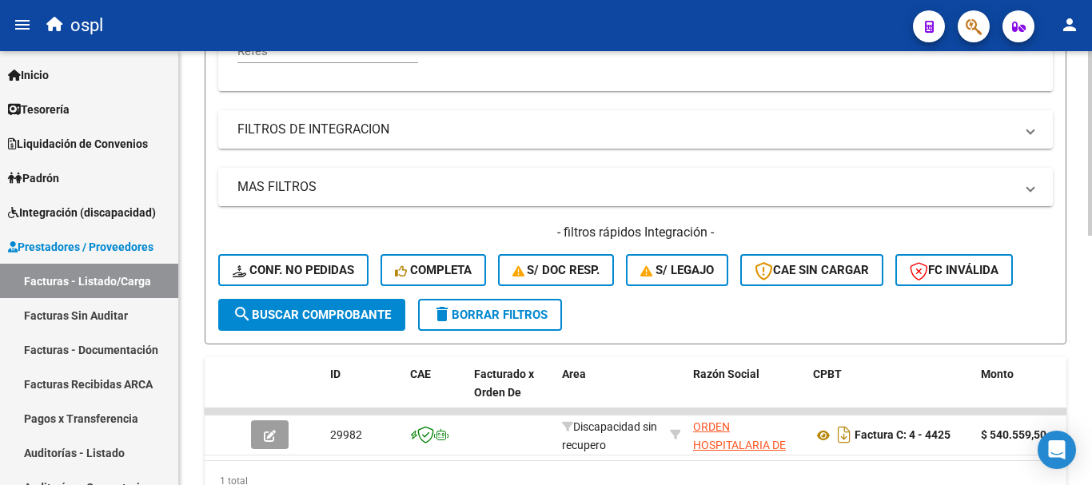
type input "4248"
click at [293, 310] on span "search Buscar Comprobante" at bounding box center [312, 315] width 158 height 14
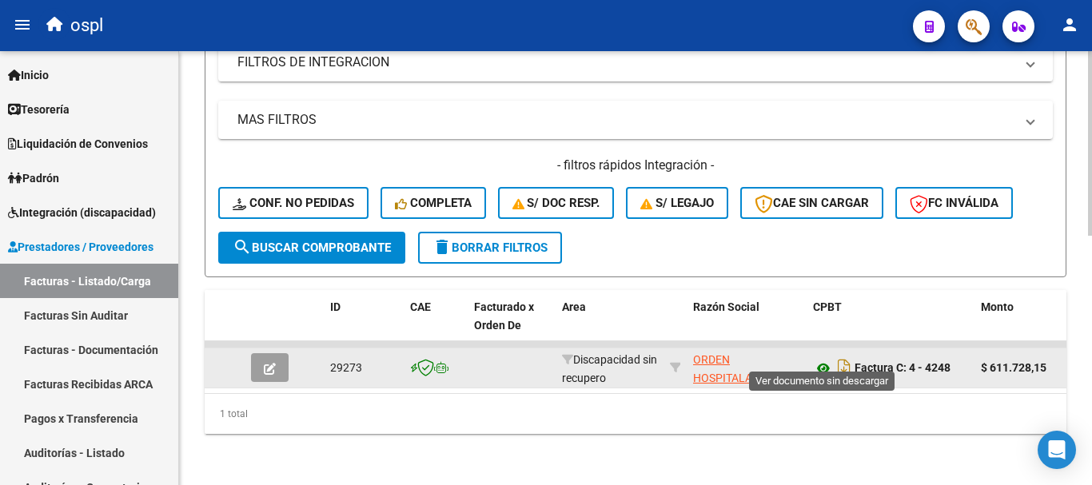
click at [827, 359] on icon at bounding box center [823, 368] width 21 height 19
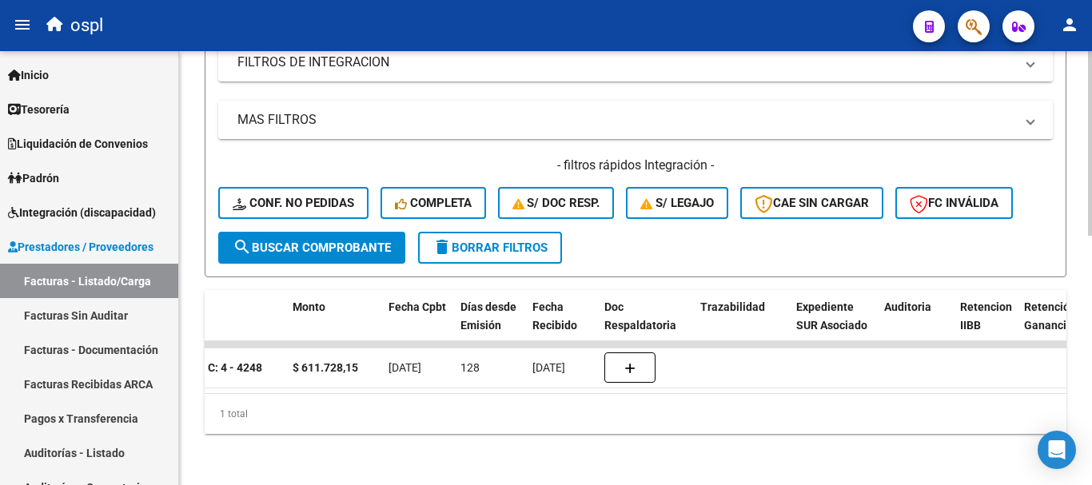
scroll to position [0, 692]
